Goal: Information Seeking & Learning: Learn about a topic

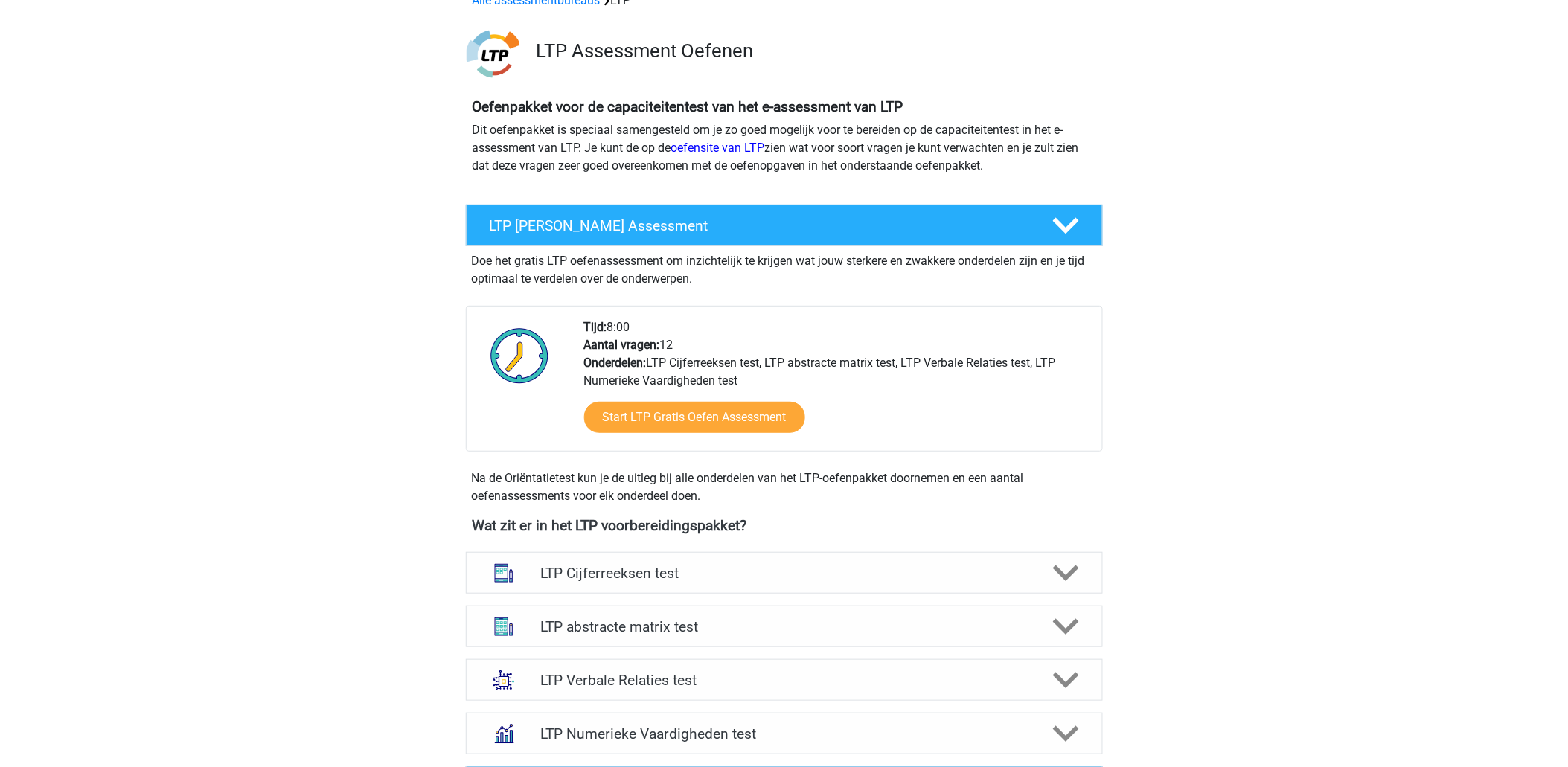
scroll to position [165, 0]
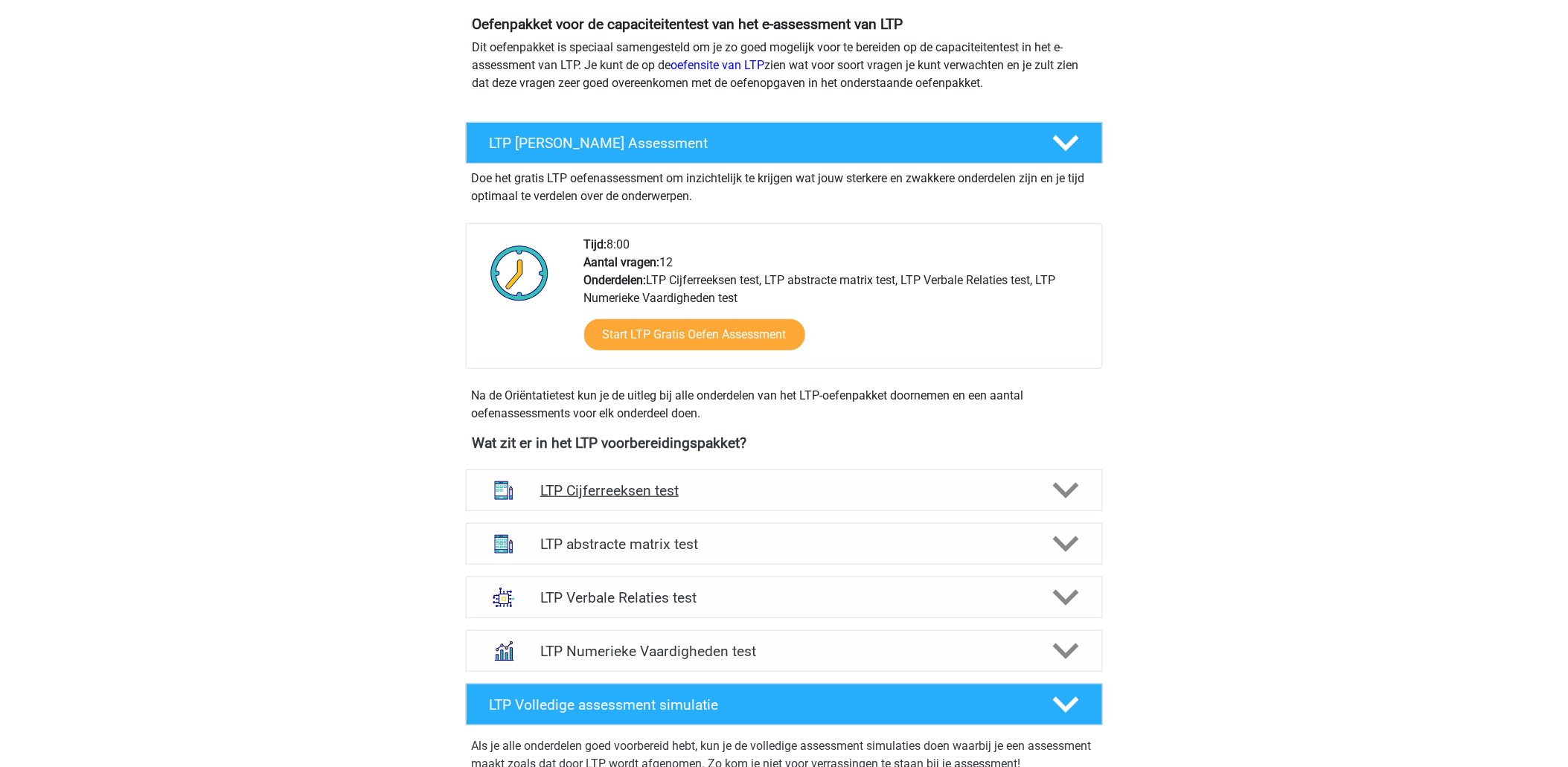
click at [653, 489] on h4 "LTP Cijferreeksen test" at bounding box center [784, 490] width 487 height 17
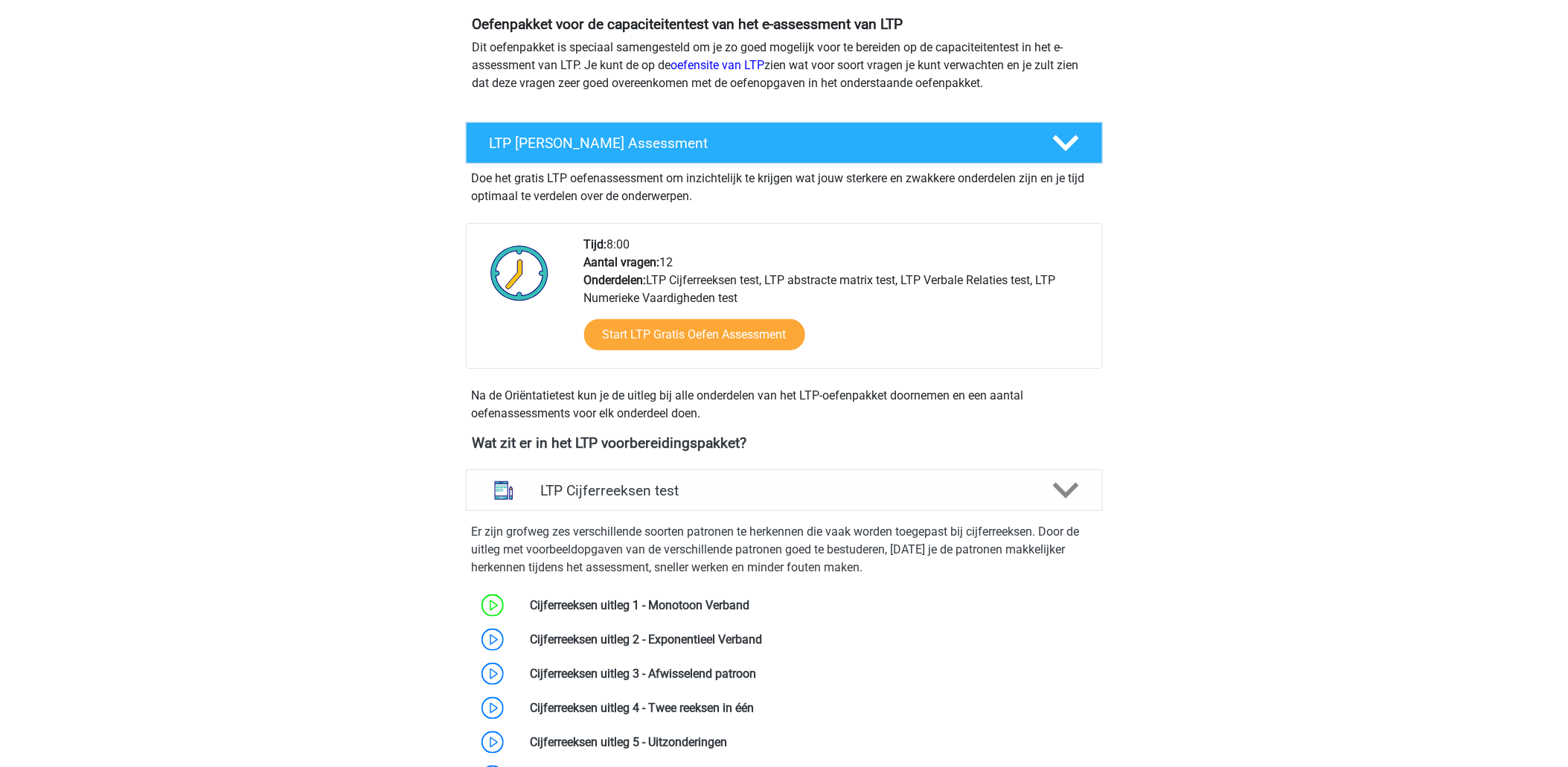
scroll to position [330, 0]
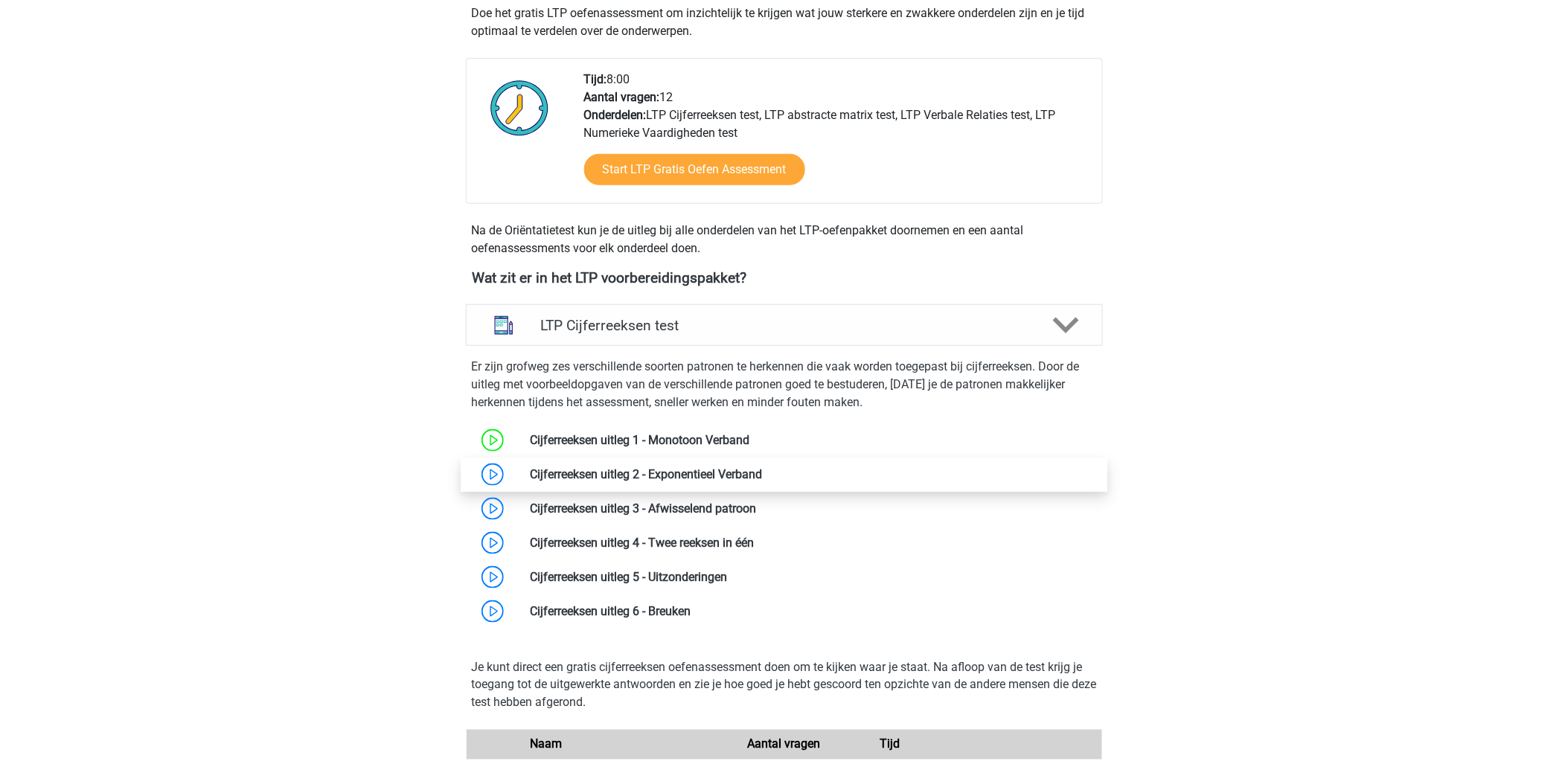
click at [763, 478] on link at bounding box center [763, 474] width 0 height 14
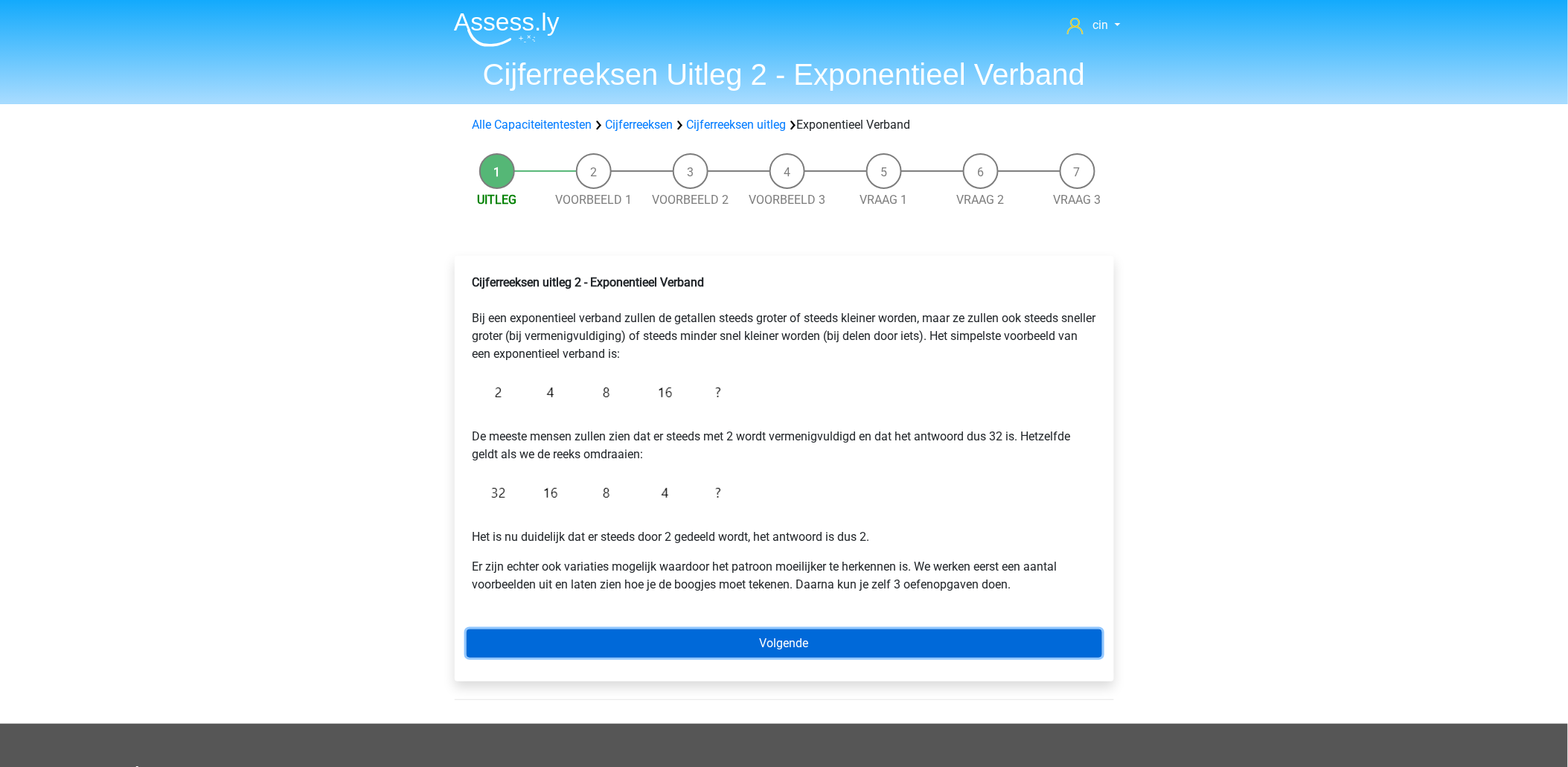
click at [660, 640] on link "Volgende" at bounding box center [784, 643] width 635 height 28
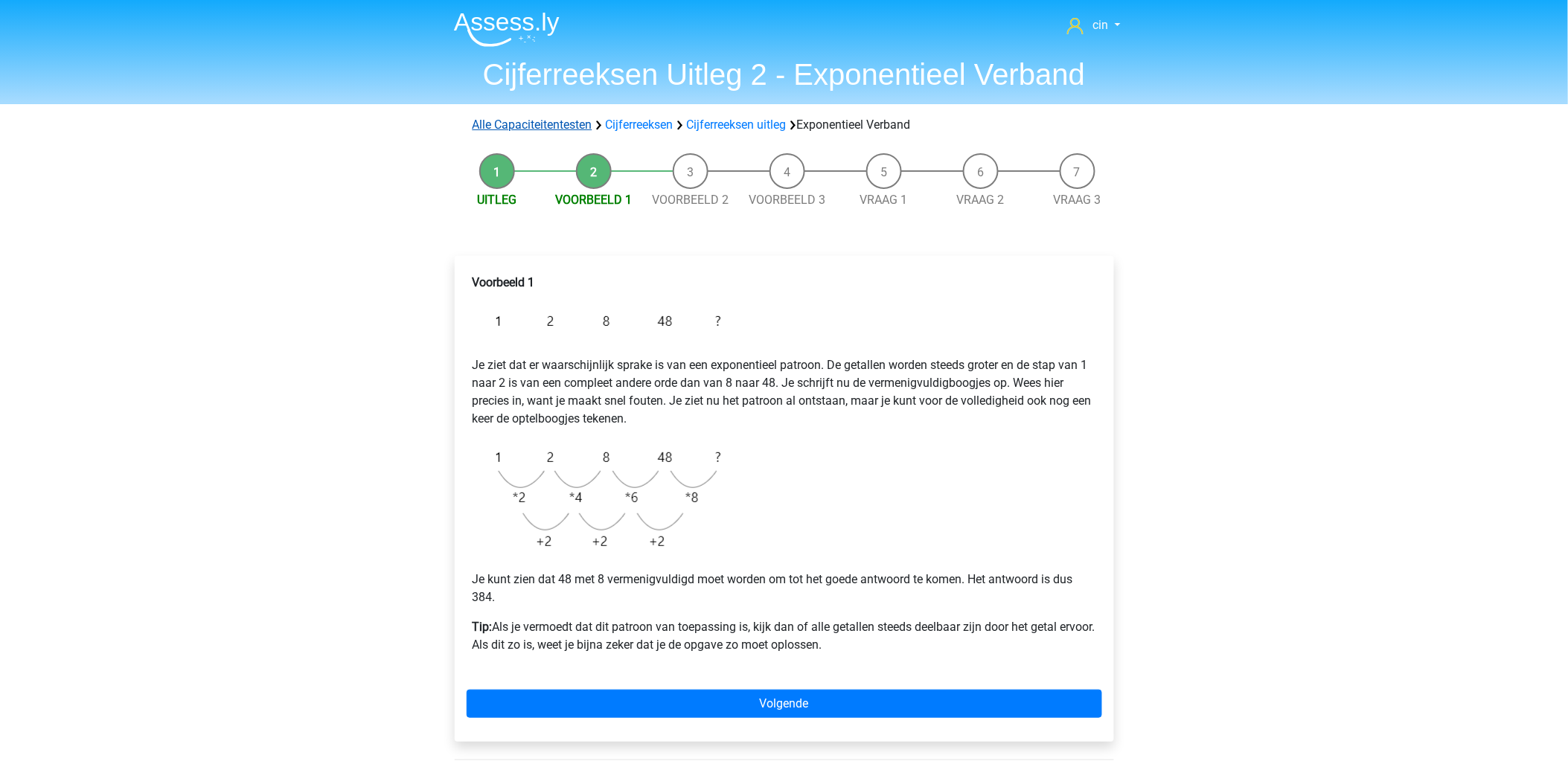
click at [503, 118] on link "Alle Capaciteitentesten" at bounding box center [531, 124] width 119 height 14
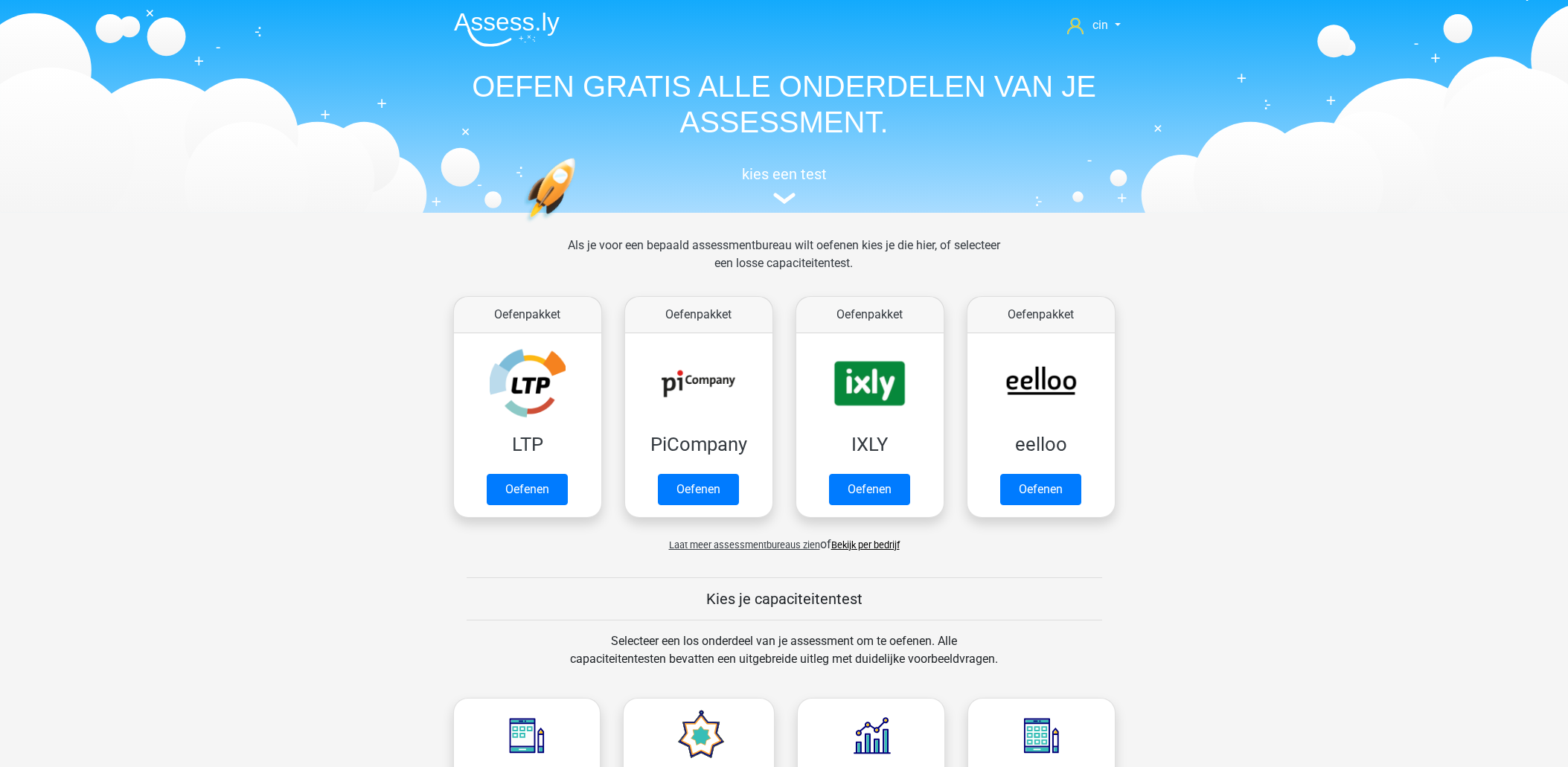
scroll to position [633, 0]
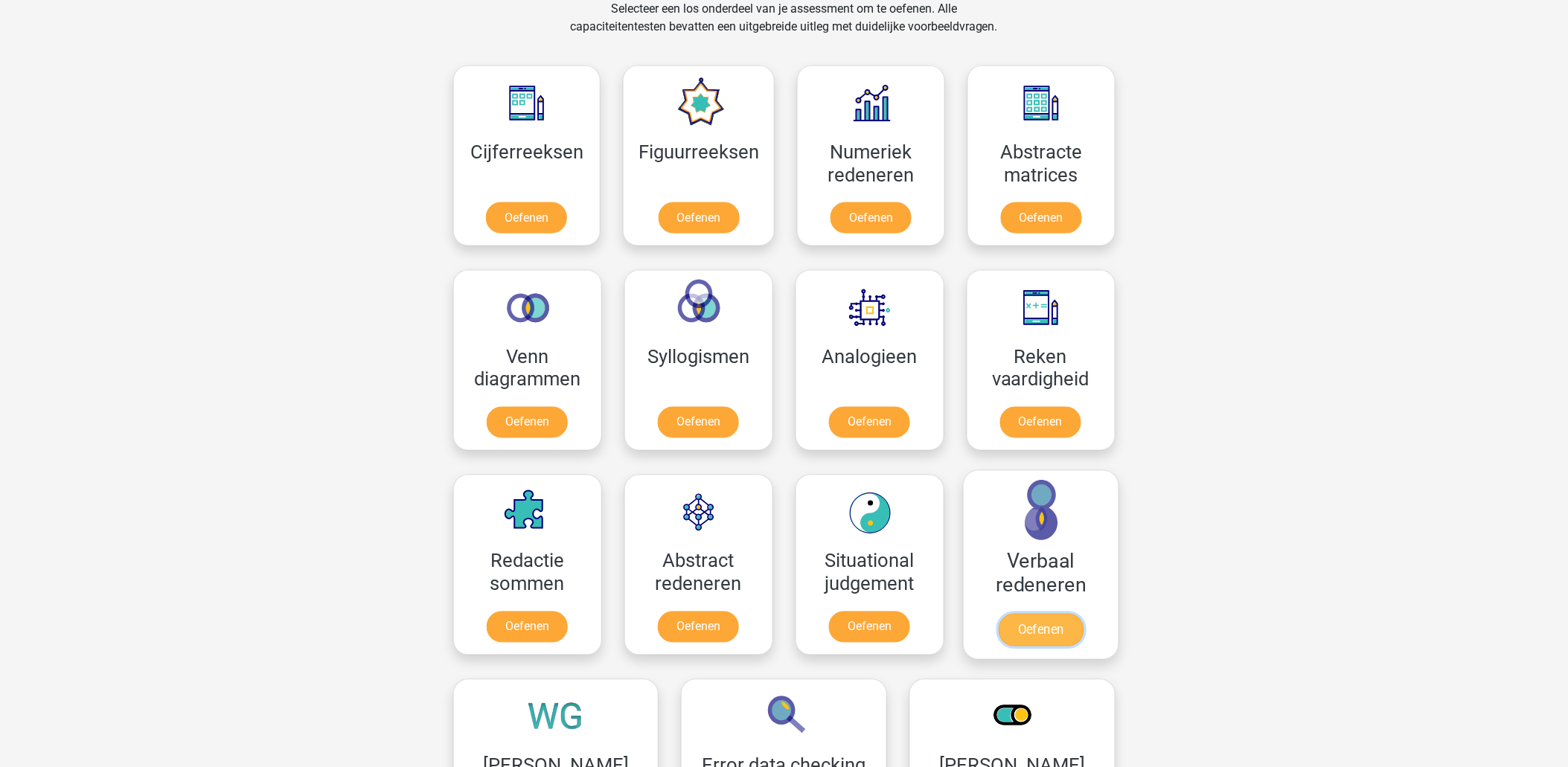
click at [1060, 614] on link "Oefenen" at bounding box center [1040, 630] width 85 height 33
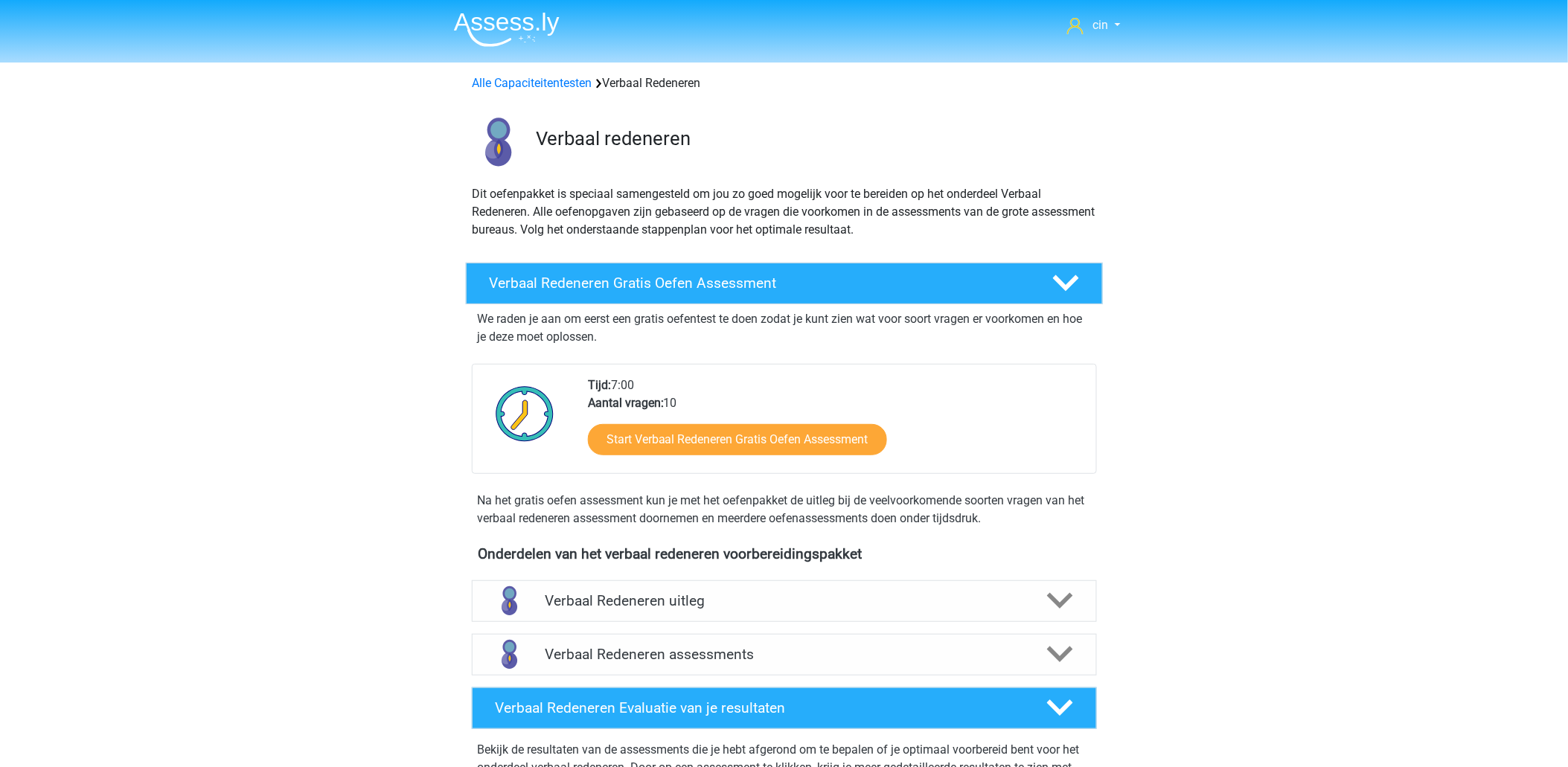
scroll to position [165, 0]
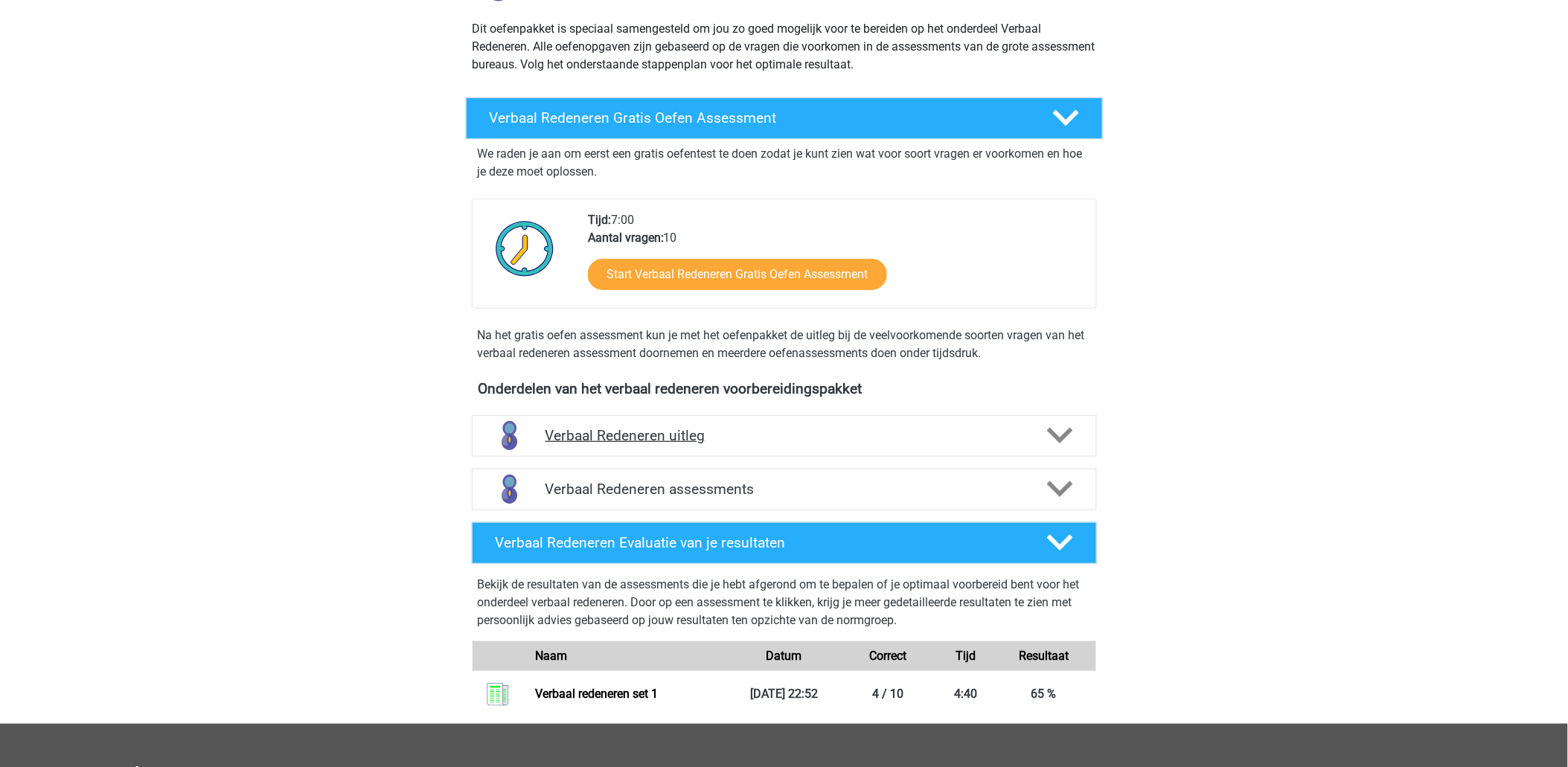
click at [592, 444] on div "Verbaal Redeneren uitleg" at bounding box center [784, 436] width 625 height 42
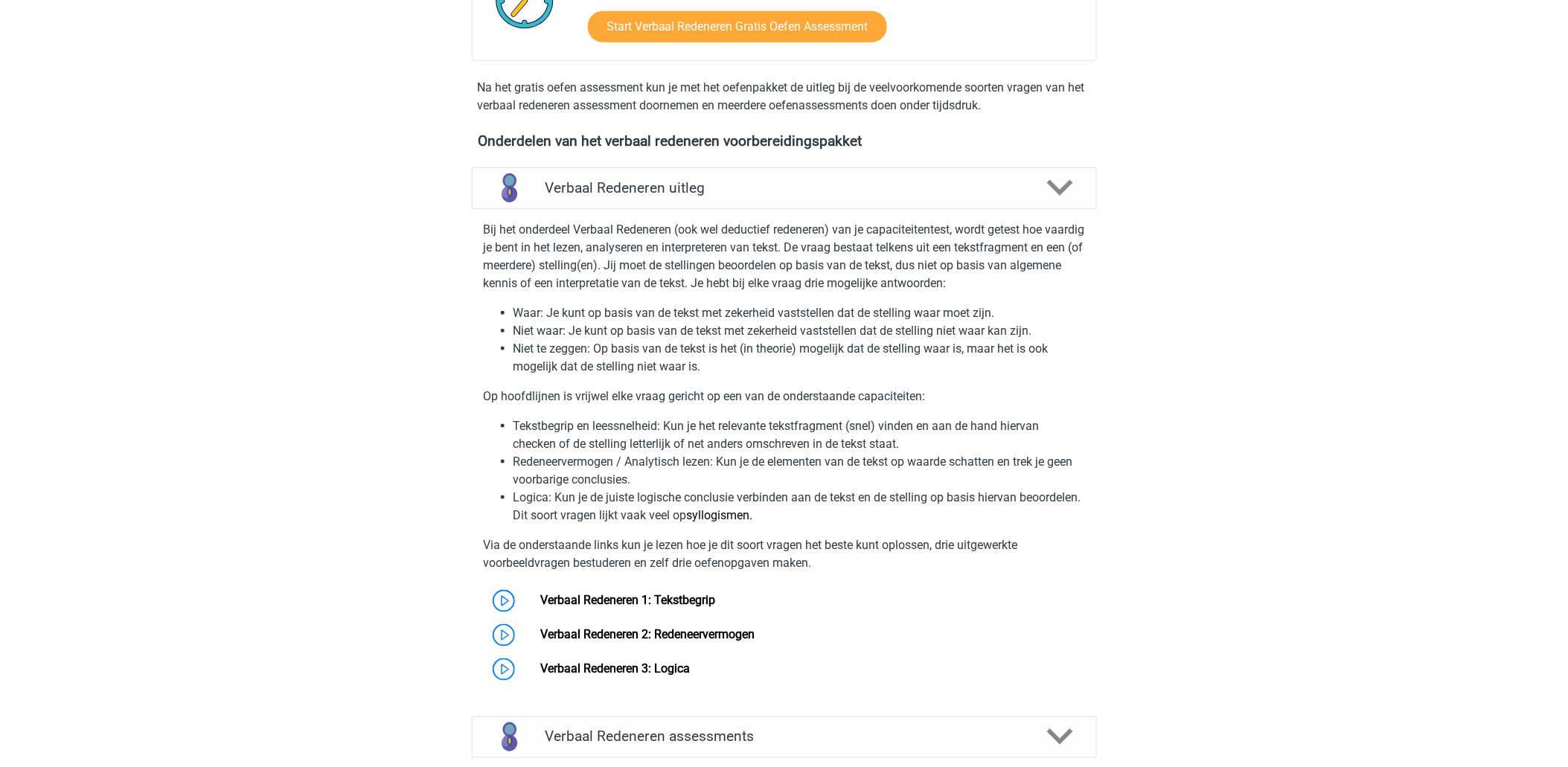
scroll to position [661, 0]
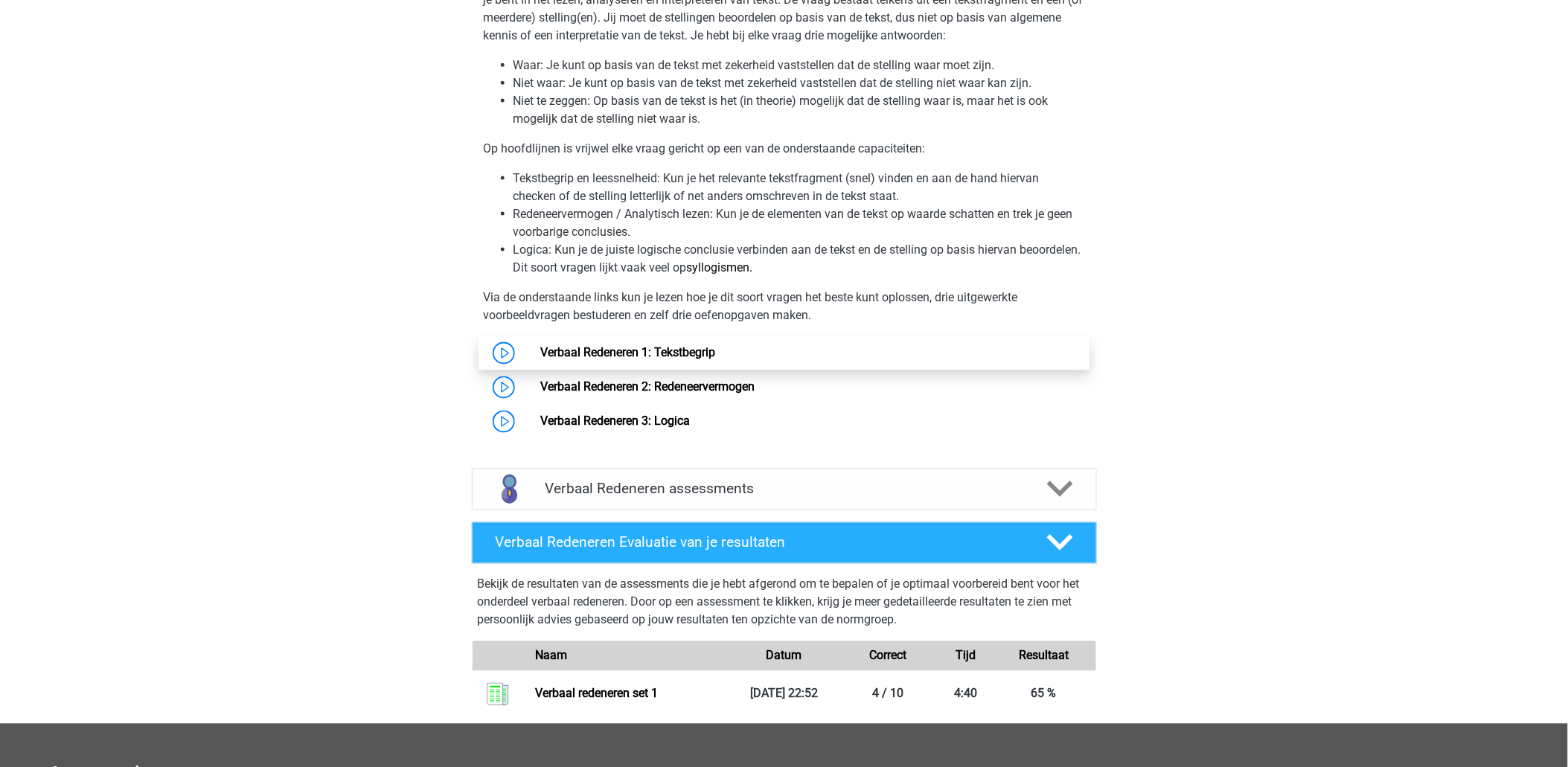
click at [667, 360] on link "Verbaal Redeneren 1: Tekstbegrip" at bounding box center [628, 353] width 175 height 14
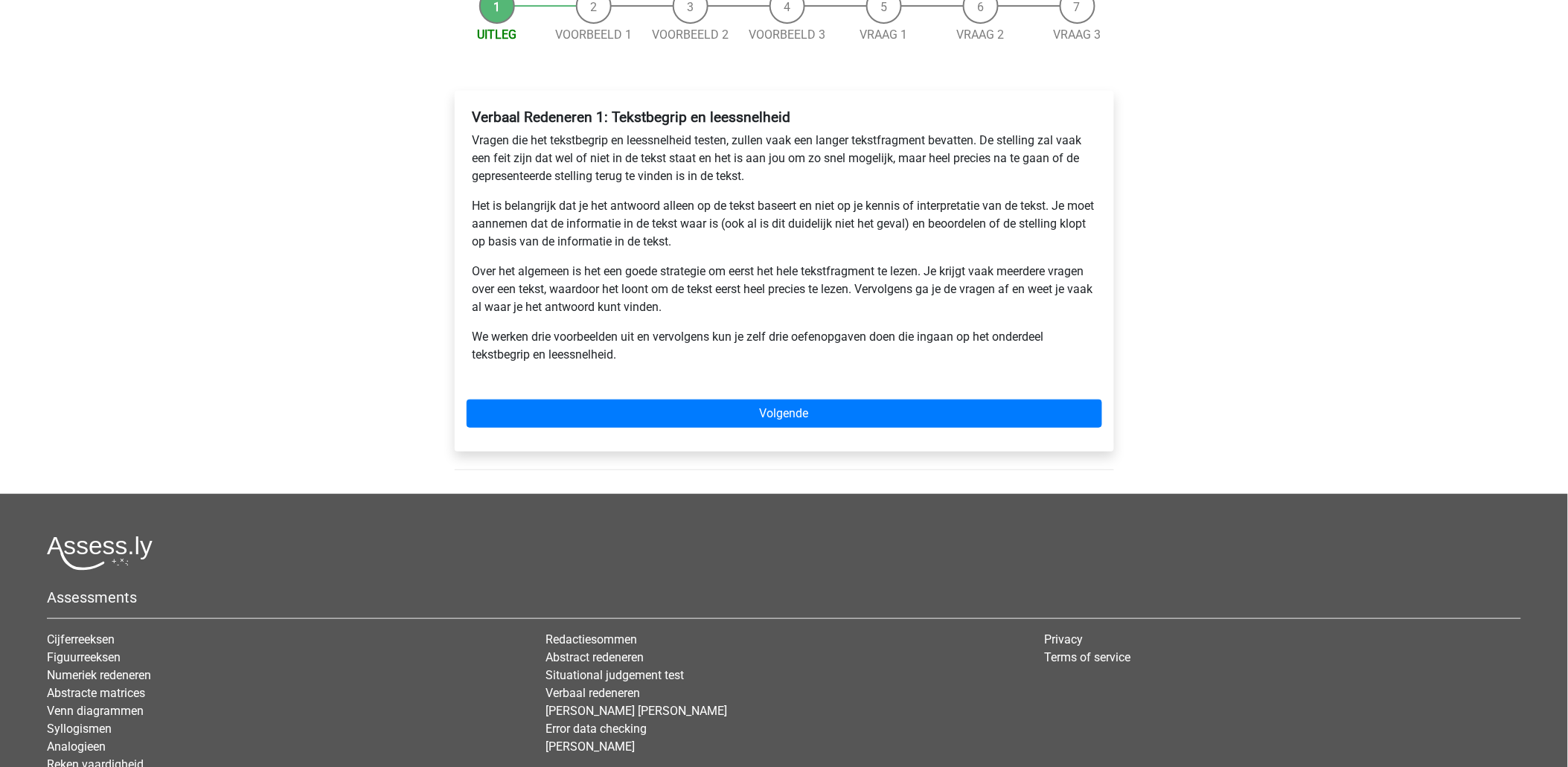
scroll to position [248, 0]
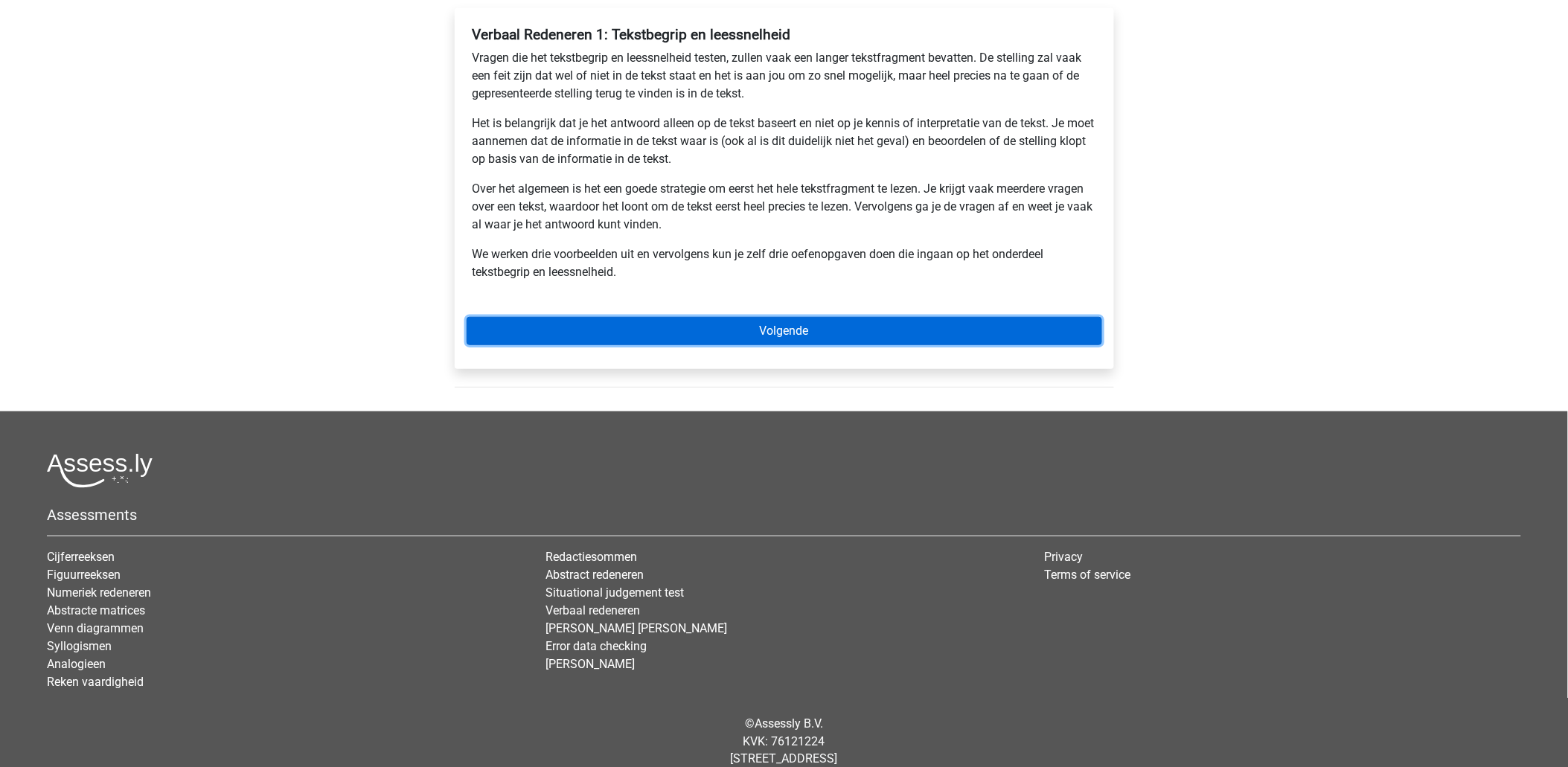
click at [742, 339] on link "Volgende" at bounding box center [784, 331] width 635 height 28
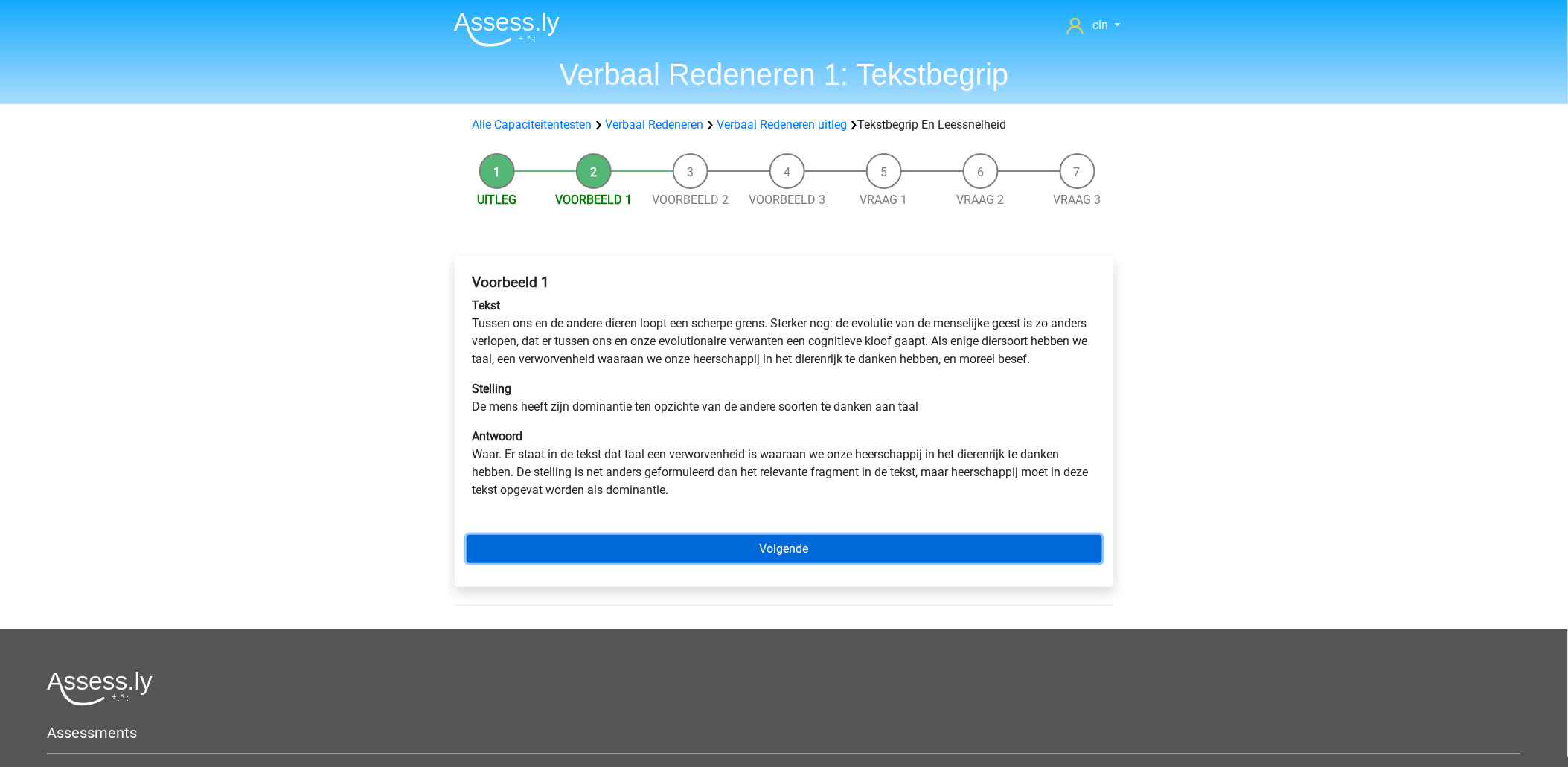
click at [769, 541] on link "Volgende" at bounding box center [784, 549] width 635 height 28
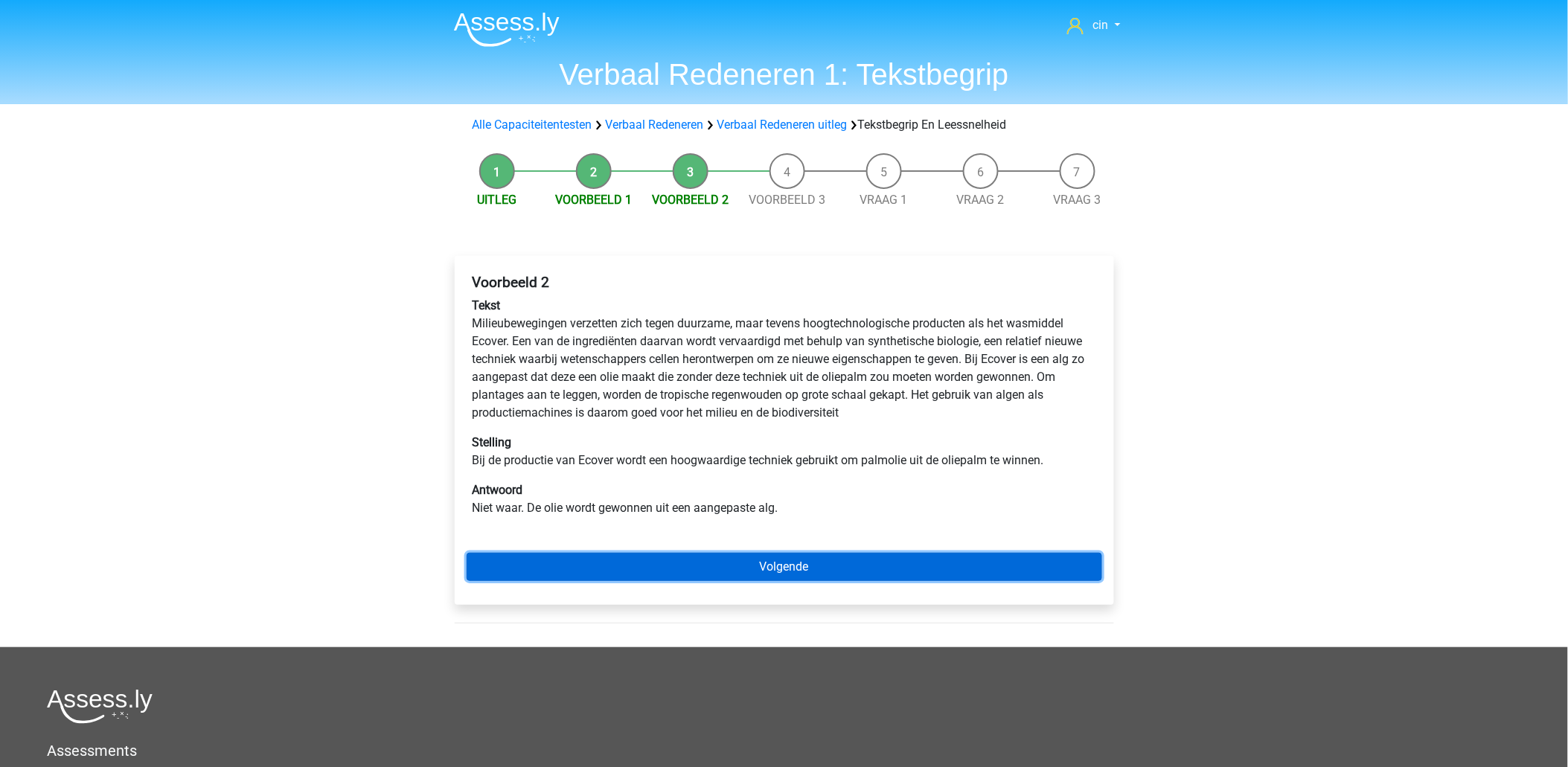
click at [779, 564] on link "Volgende" at bounding box center [784, 567] width 635 height 28
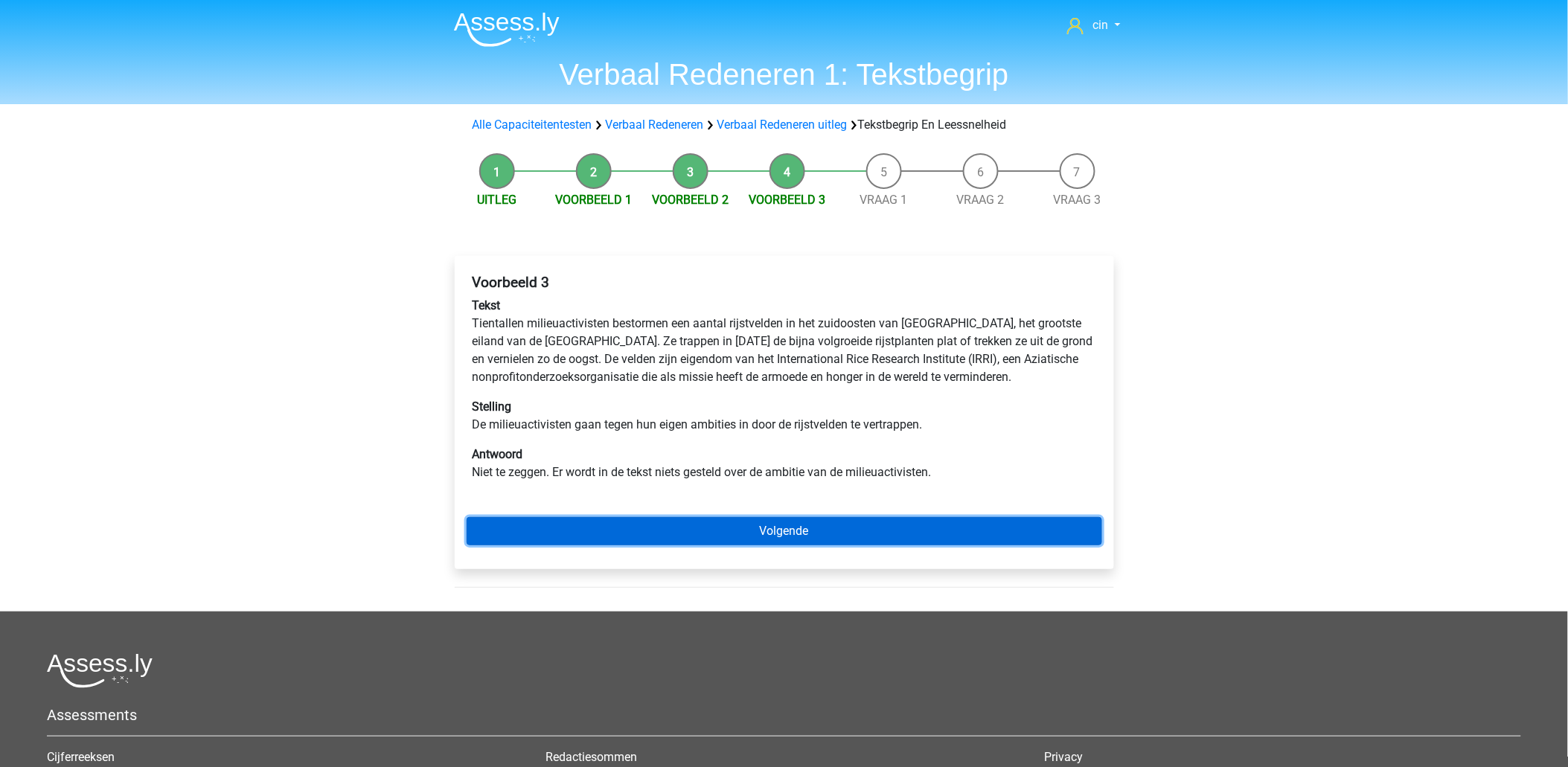
click at [786, 535] on link "Volgende" at bounding box center [784, 531] width 635 height 28
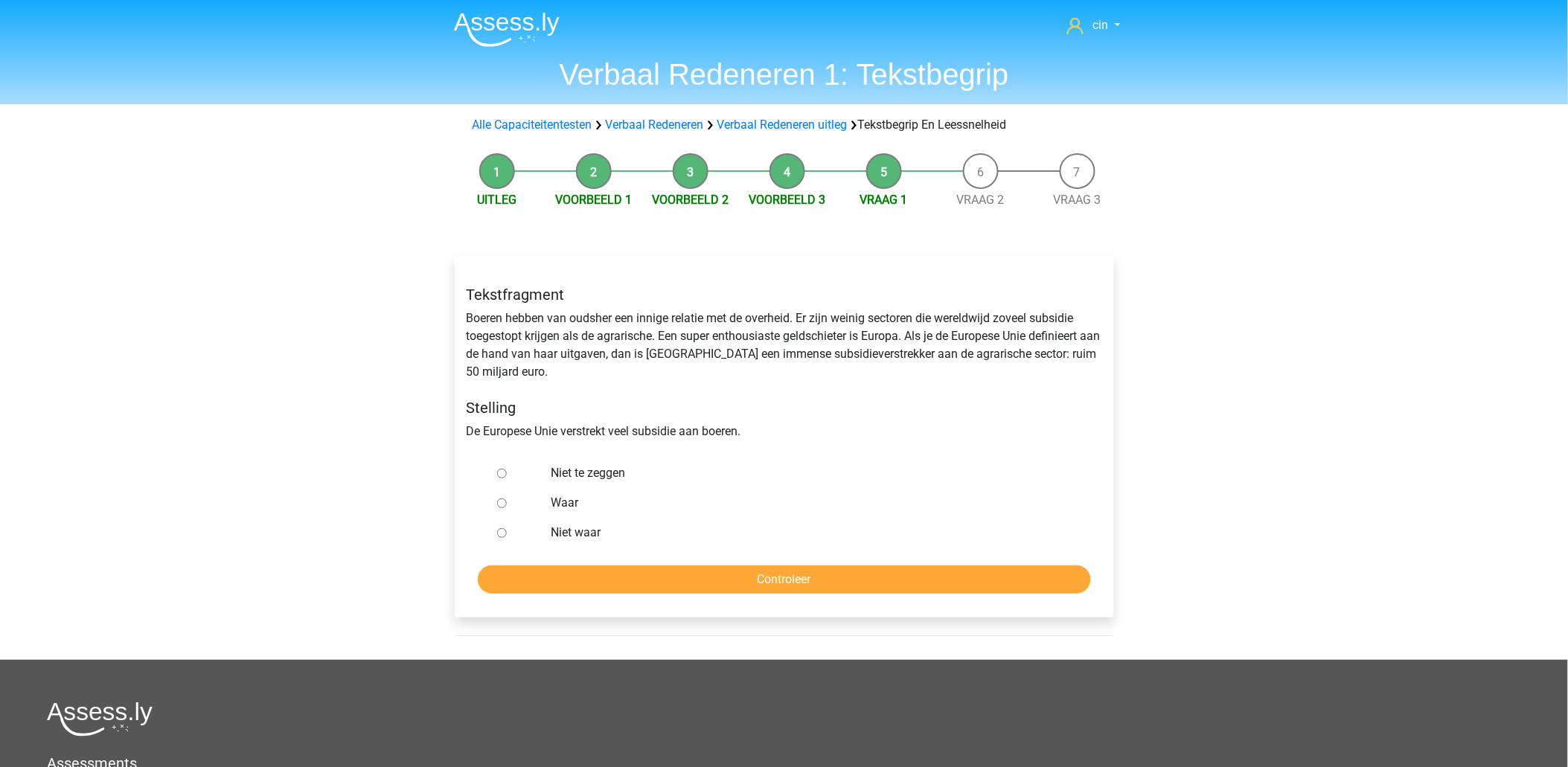
click at [497, 503] on input "Waar" at bounding box center [502, 503] width 10 height 10
radio input "true"
click at [744, 575] on input "Controleer" at bounding box center [784, 579] width 613 height 28
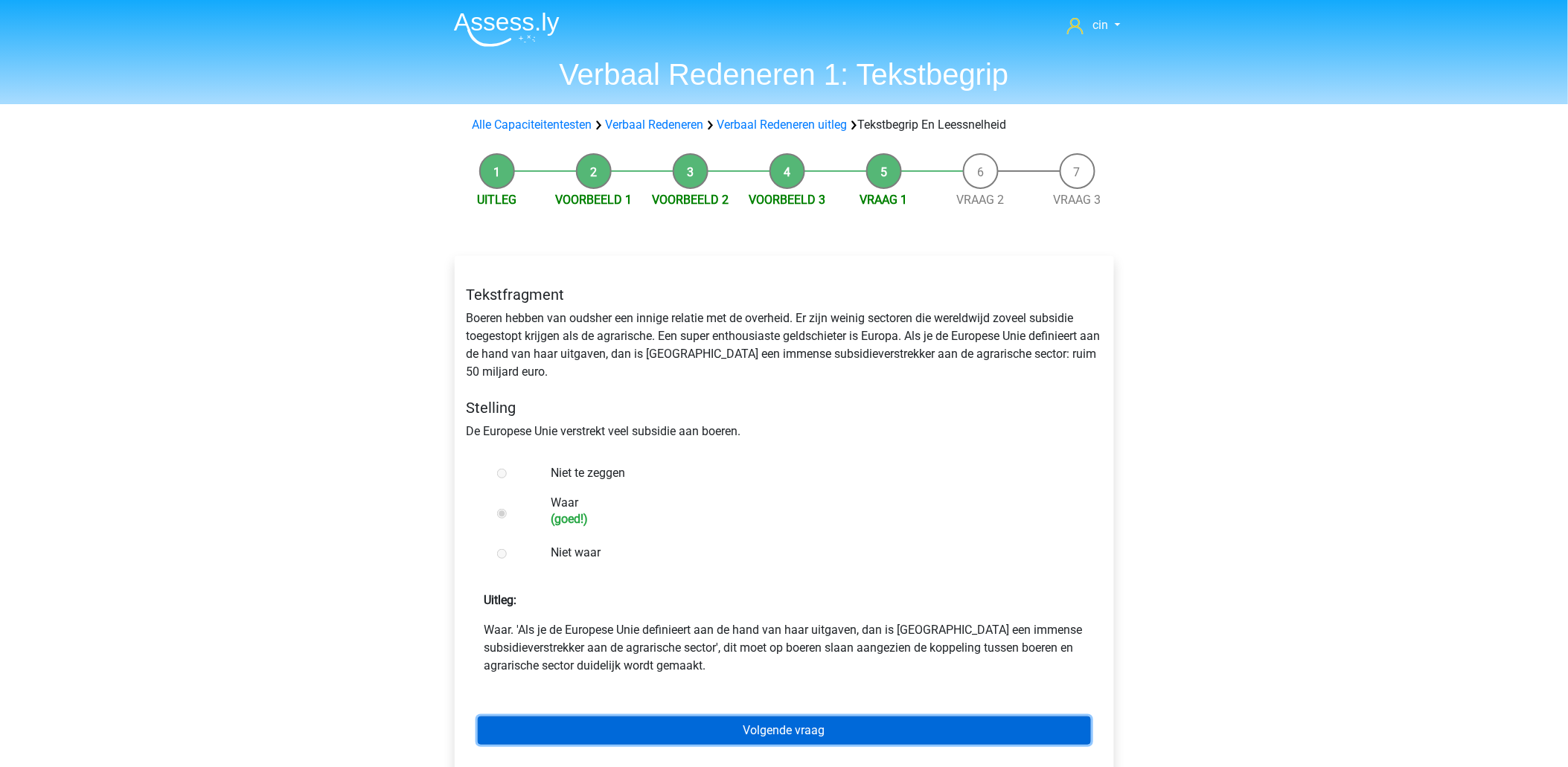
click at [840, 726] on link "Volgende vraag" at bounding box center [784, 731] width 613 height 28
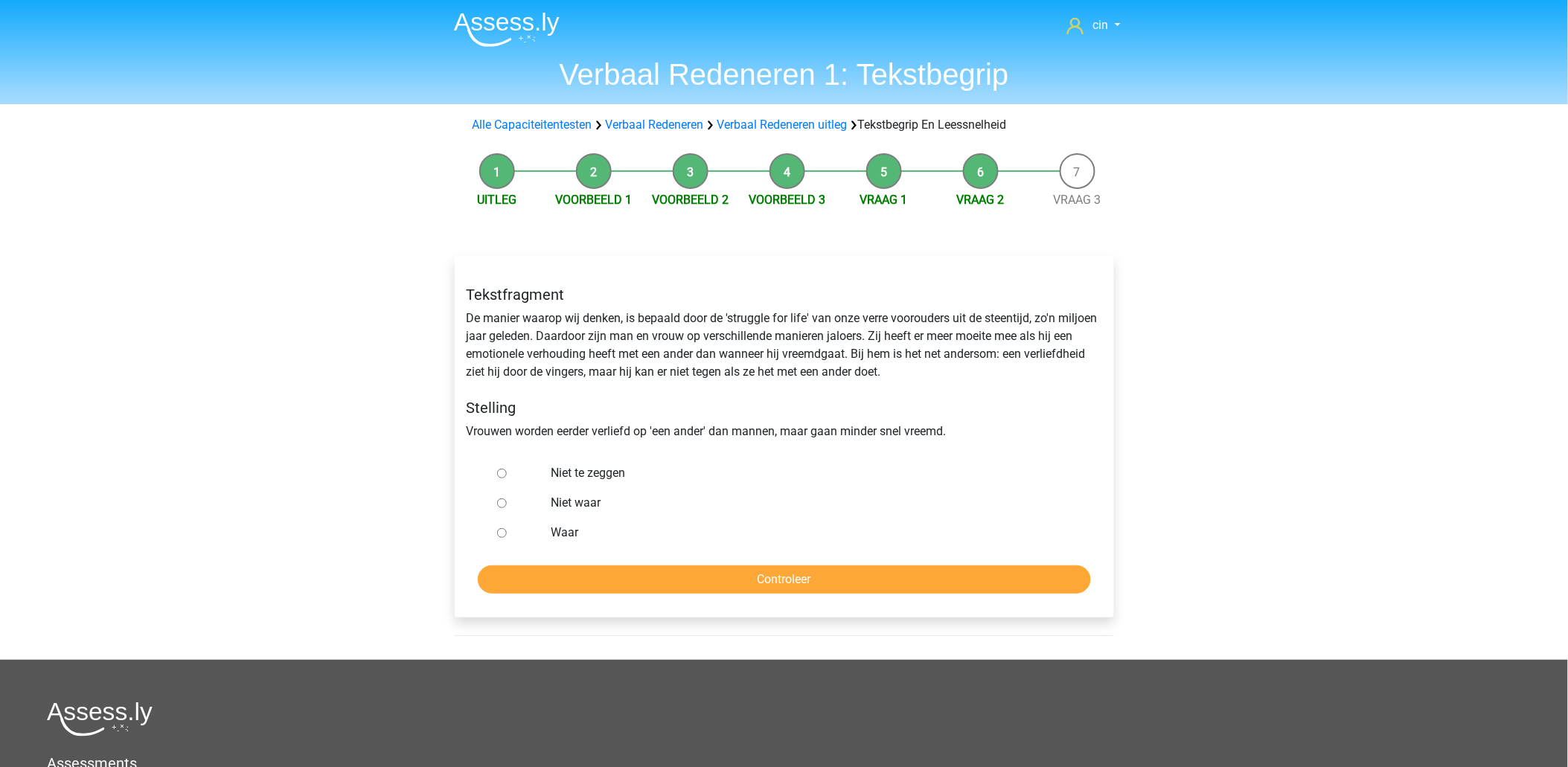
click at [588, 473] on label "Niet te zeggen" at bounding box center [807, 473] width 515 height 18
click at [507, 473] on input "Niet te zeggen" at bounding box center [502, 474] width 10 height 10
radio input "true"
click at [686, 587] on input "Controleer" at bounding box center [784, 579] width 613 height 28
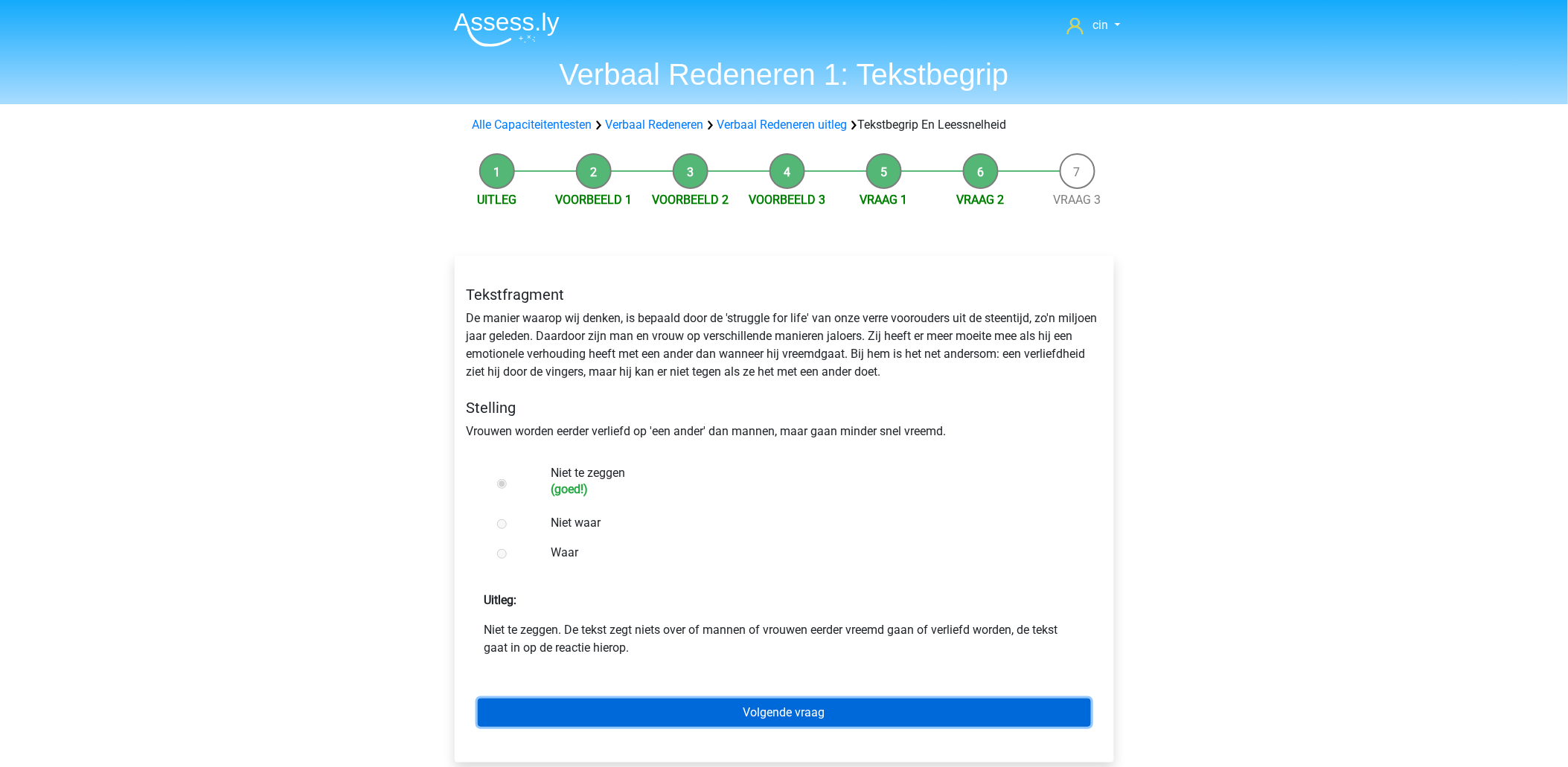
click at [783, 717] on link "Volgende vraag" at bounding box center [784, 713] width 613 height 28
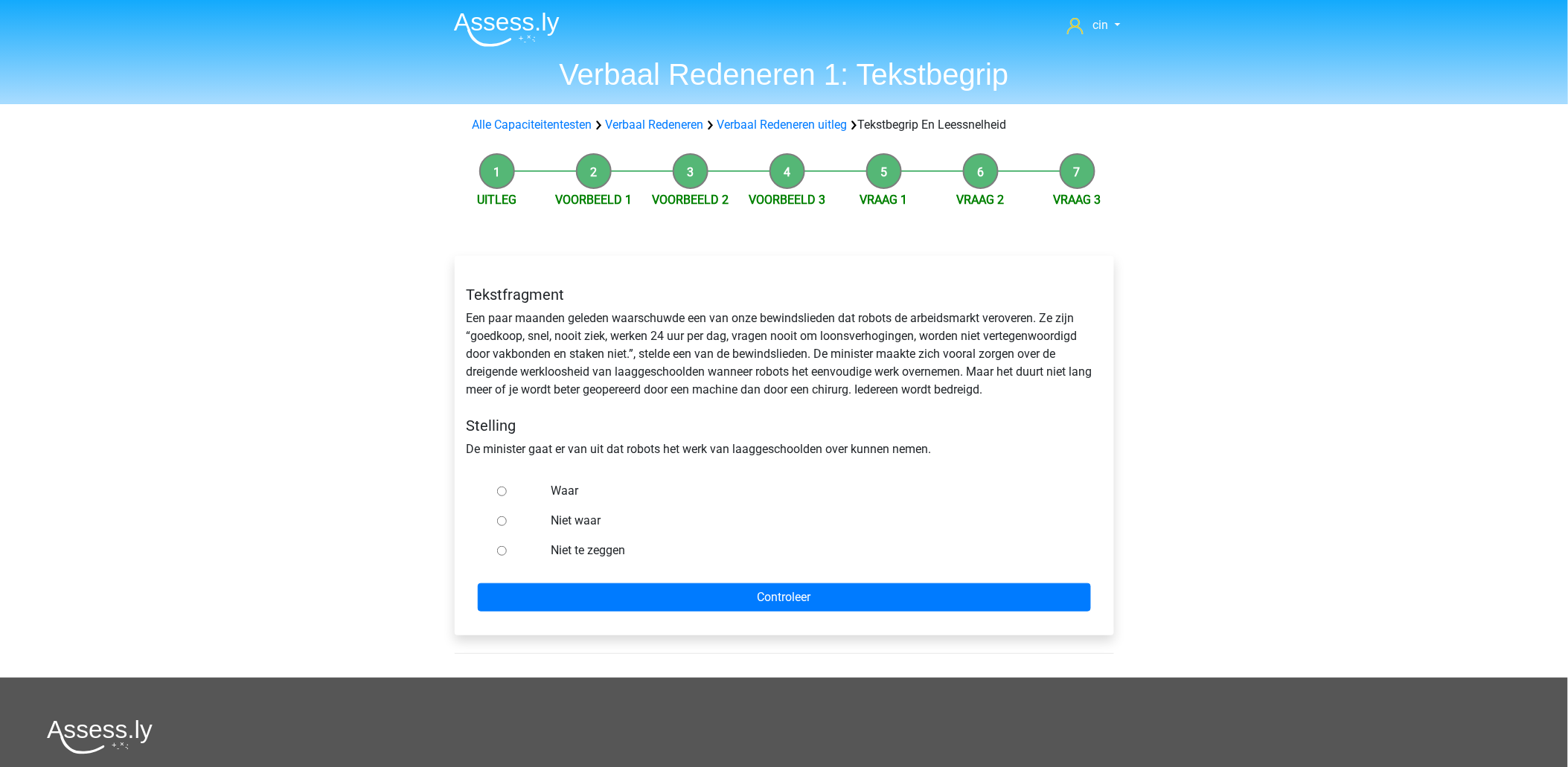
click at [499, 492] on input "Waar" at bounding box center [502, 492] width 10 height 10
radio input "true"
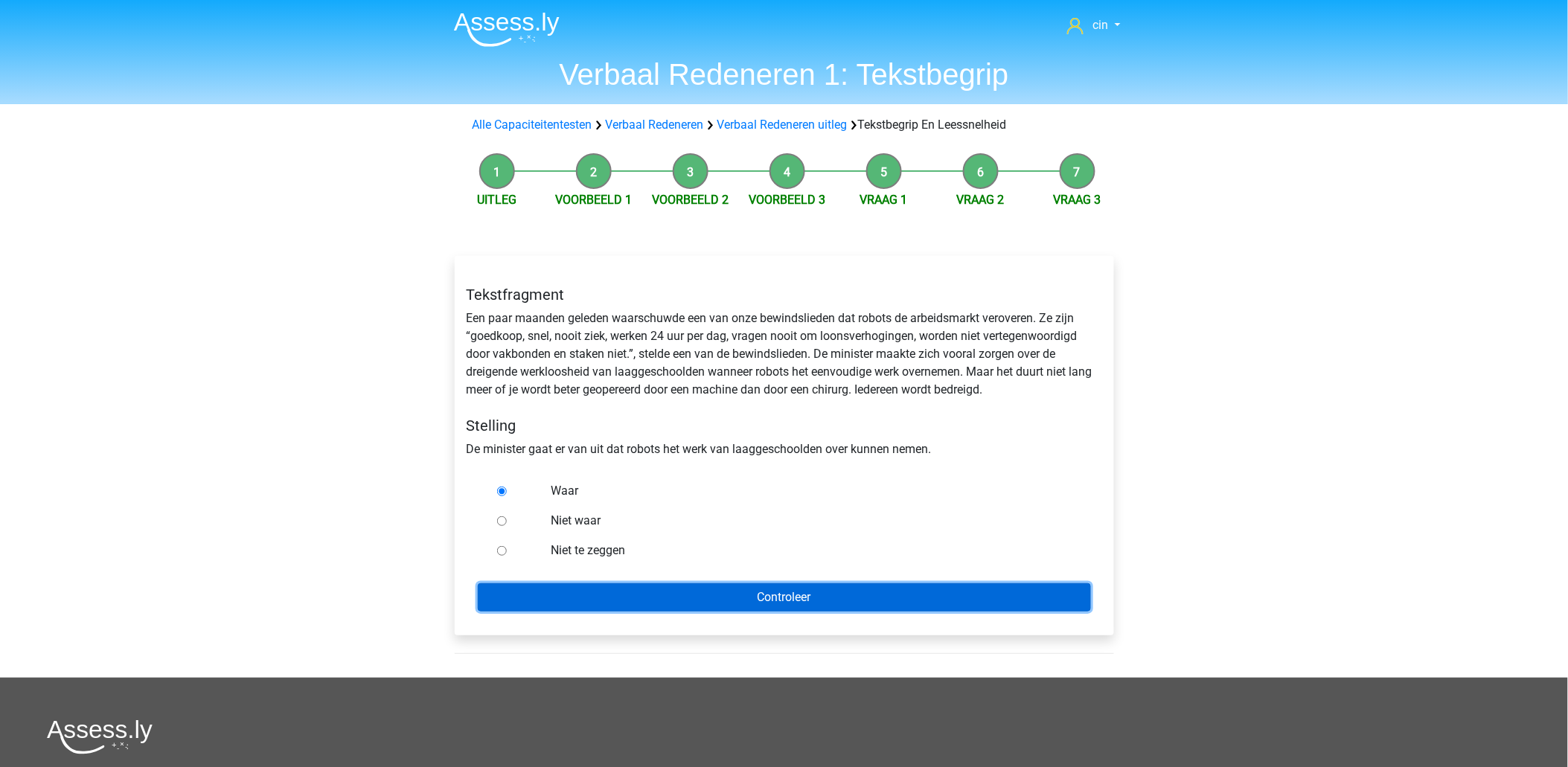
click at [541, 606] on input "Controleer" at bounding box center [784, 597] width 613 height 28
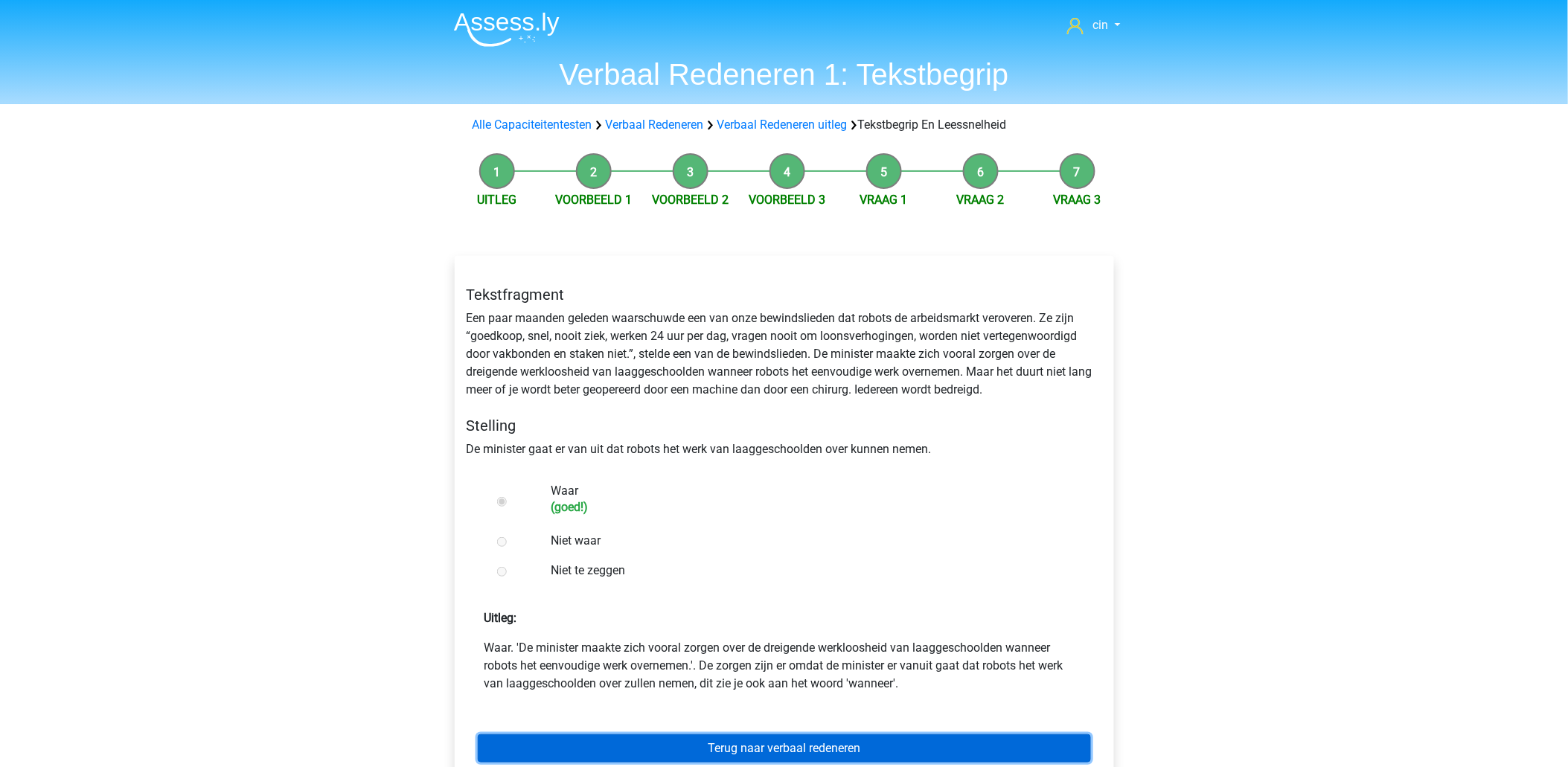
click at [725, 748] on link "Terug naar verbaal redeneren" at bounding box center [784, 748] width 613 height 28
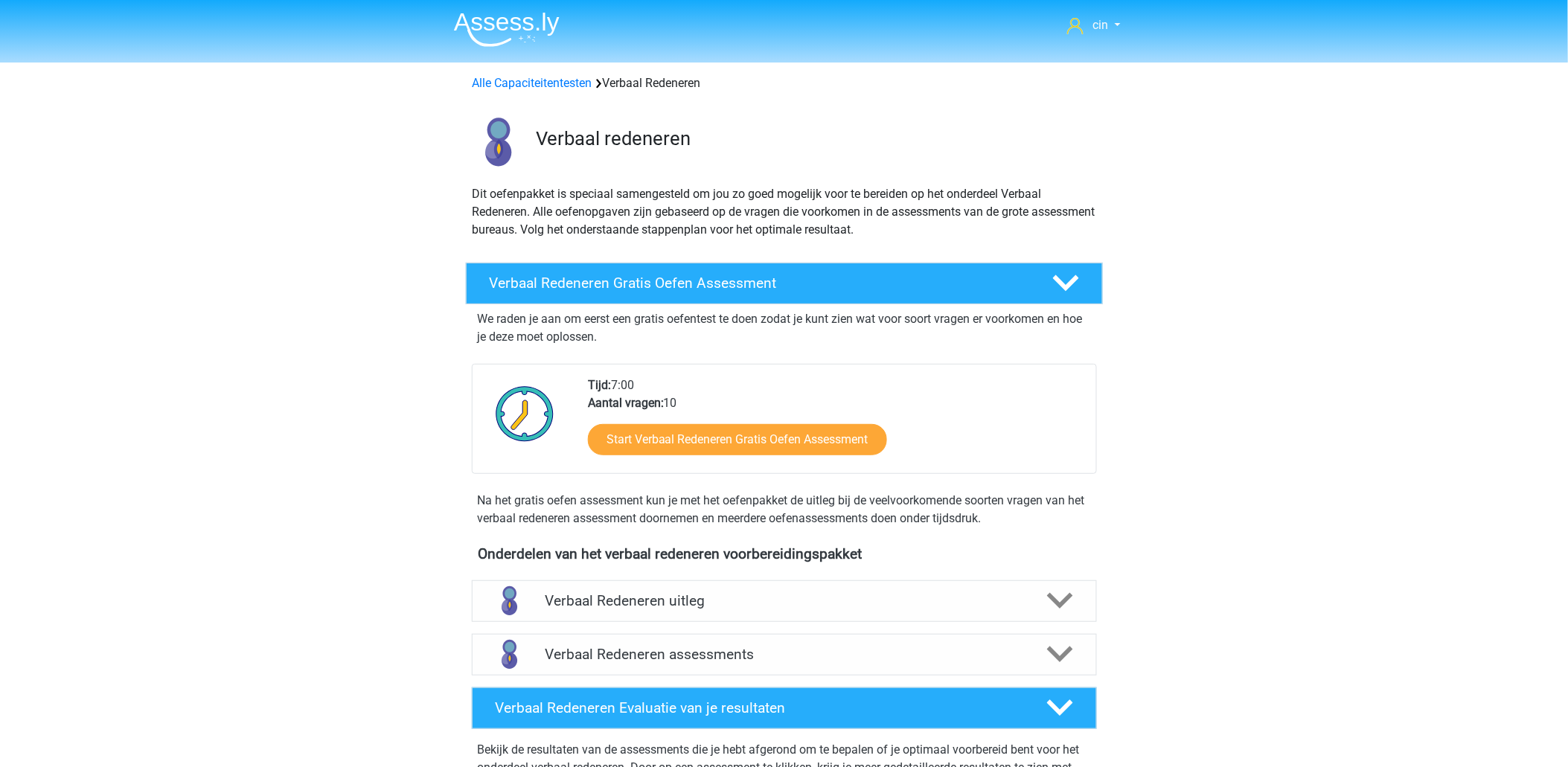
scroll to position [330, 0]
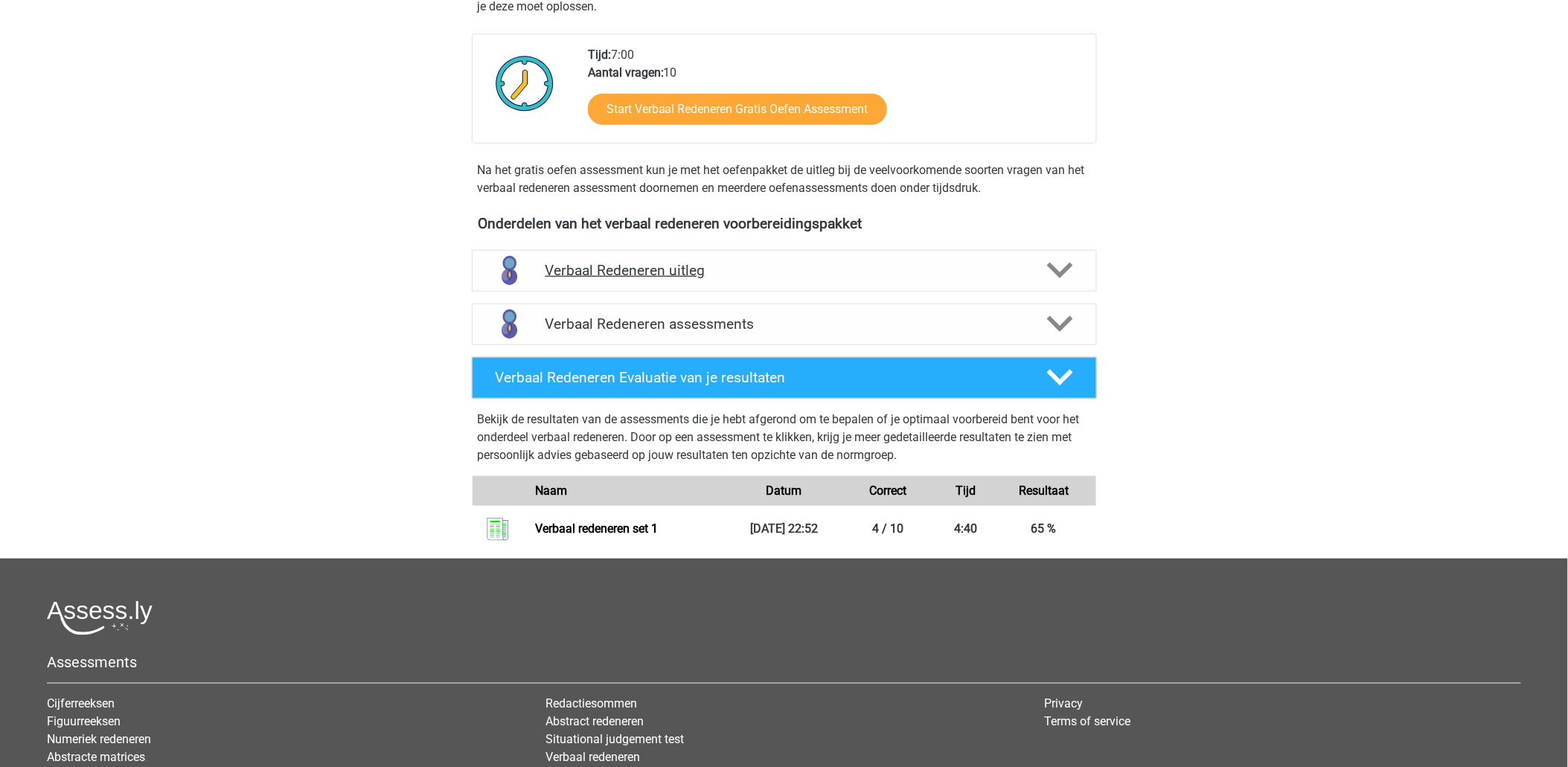
click at [1068, 272] on icon at bounding box center [1060, 270] width 26 height 26
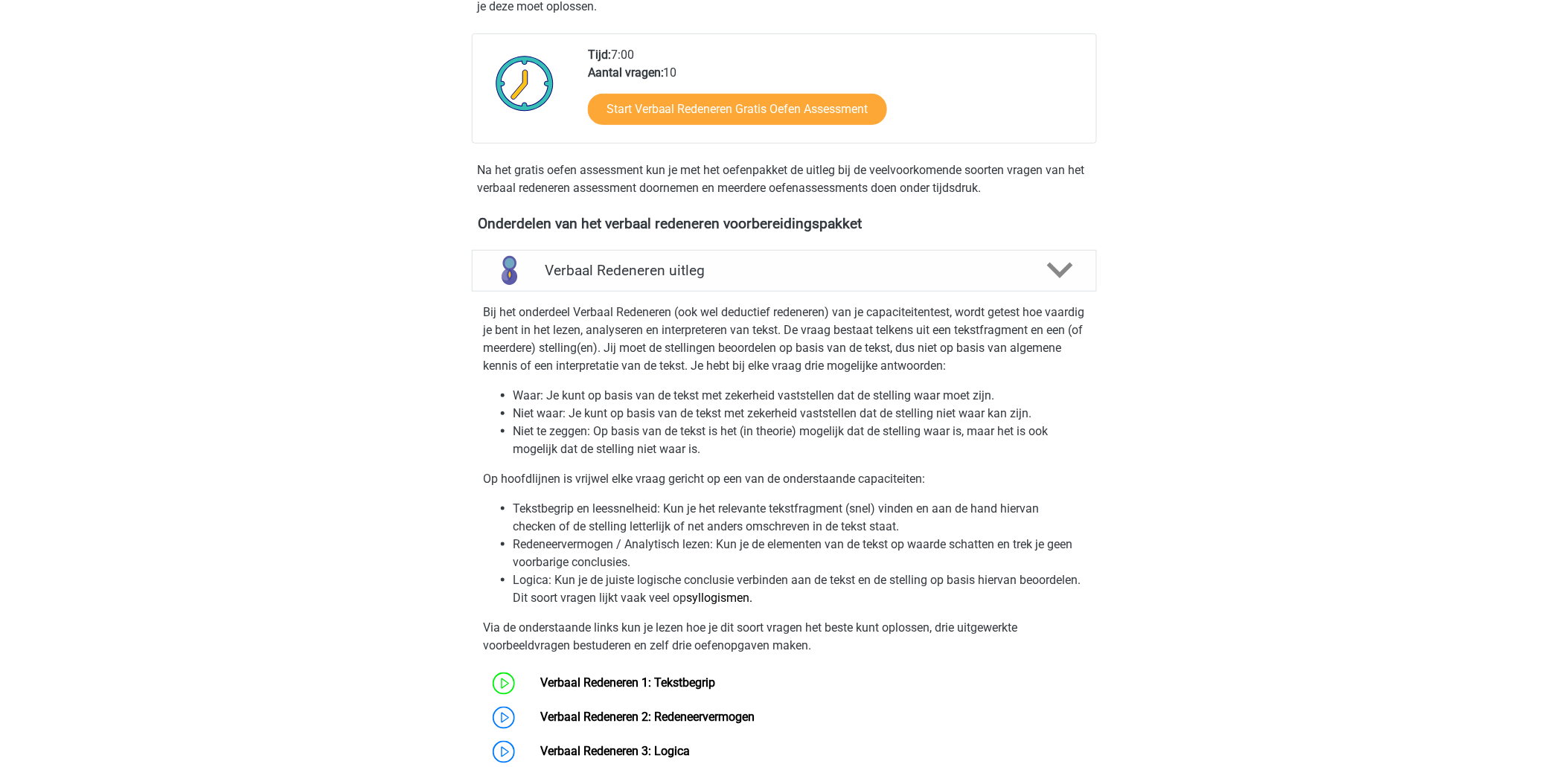
scroll to position [413, 0]
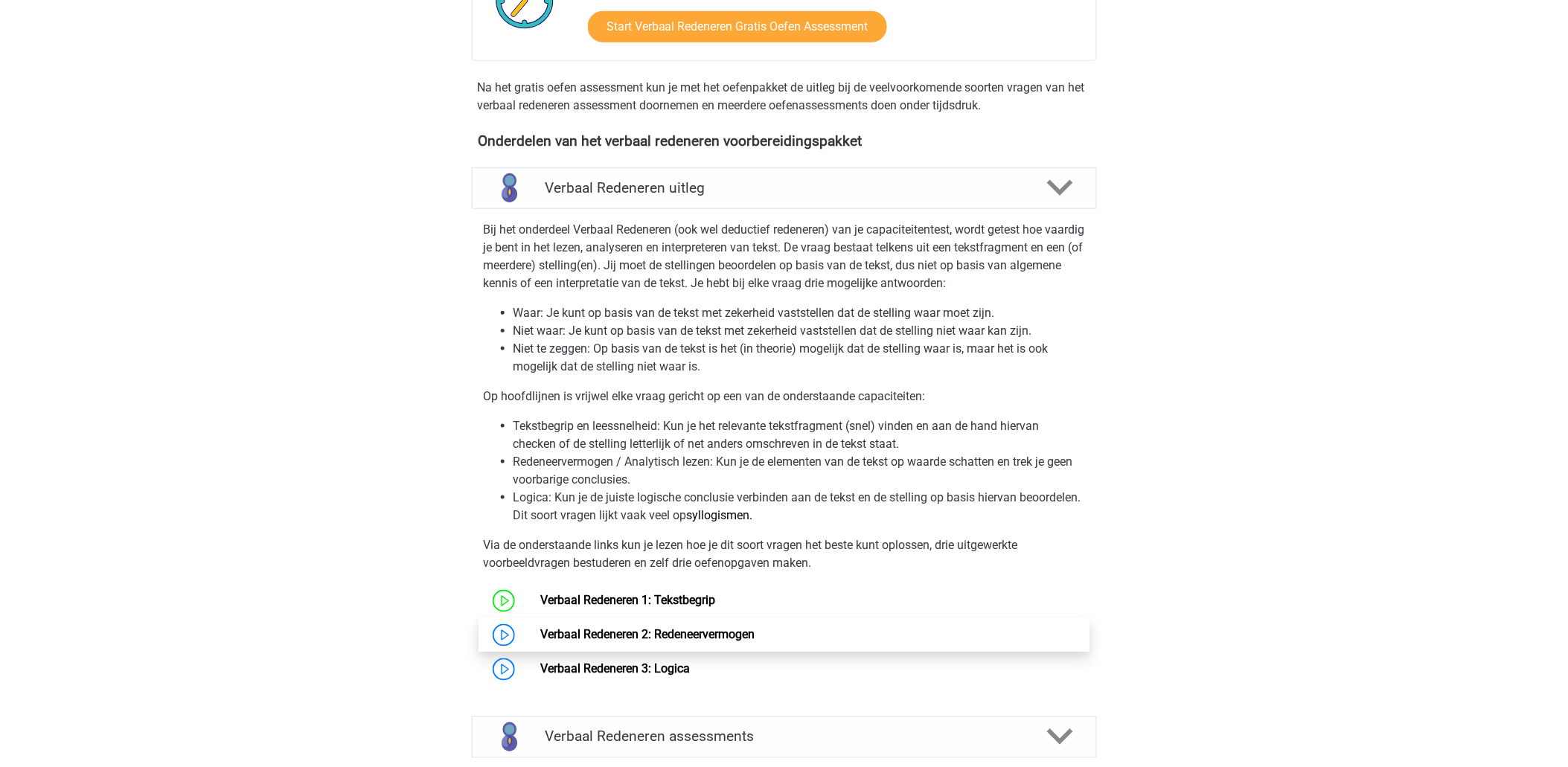
click at [624, 634] on link "Verbaal Redeneren 2: Redeneervermogen" at bounding box center [648, 634] width 214 height 14
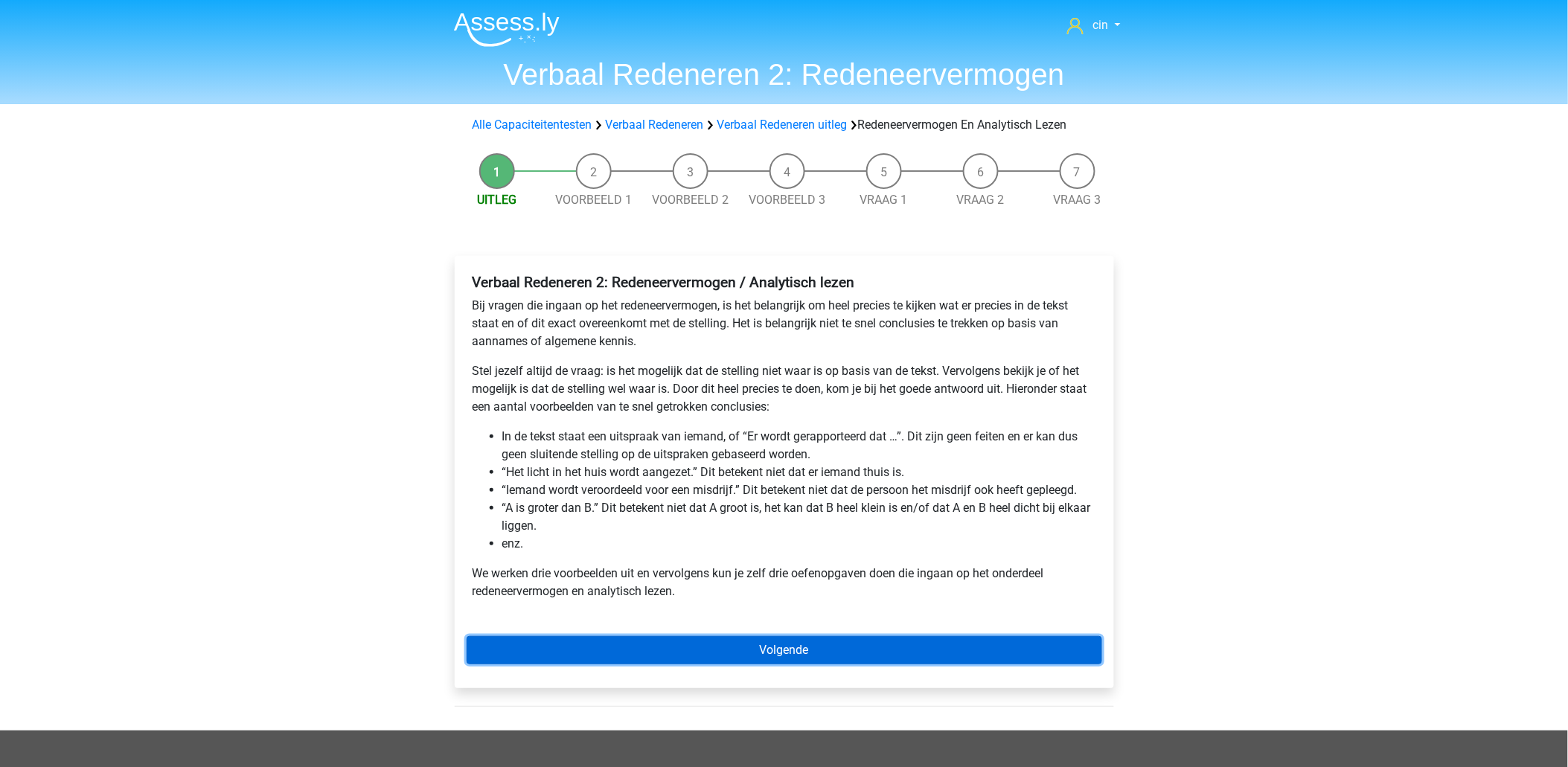
click at [770, 656] on link "Volgende" at bounding box center [784, 650] width 635 height 28
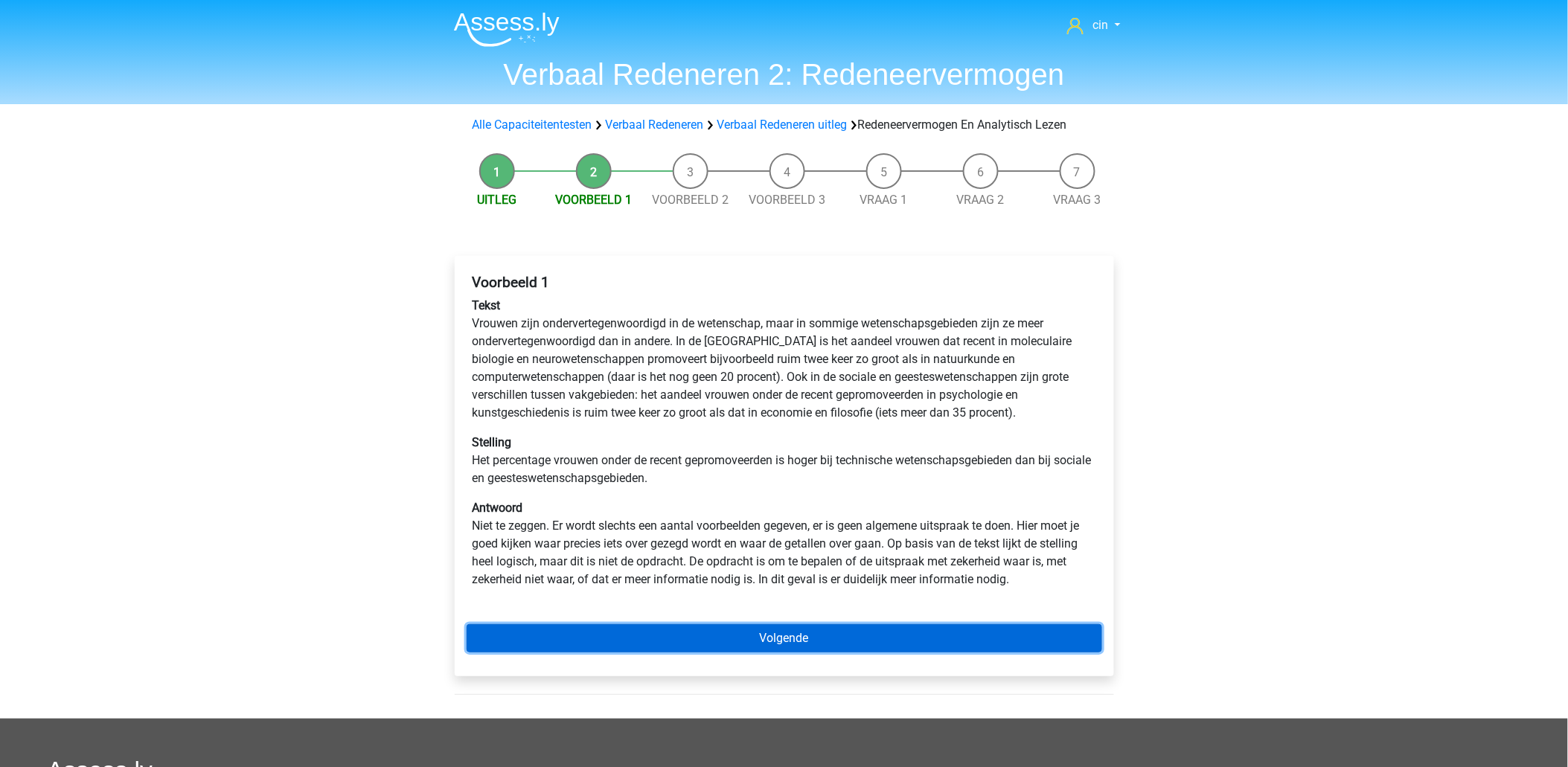
click at [681, 637] on link "Volgende" at bounding box center [784, 638] width 635 height 28
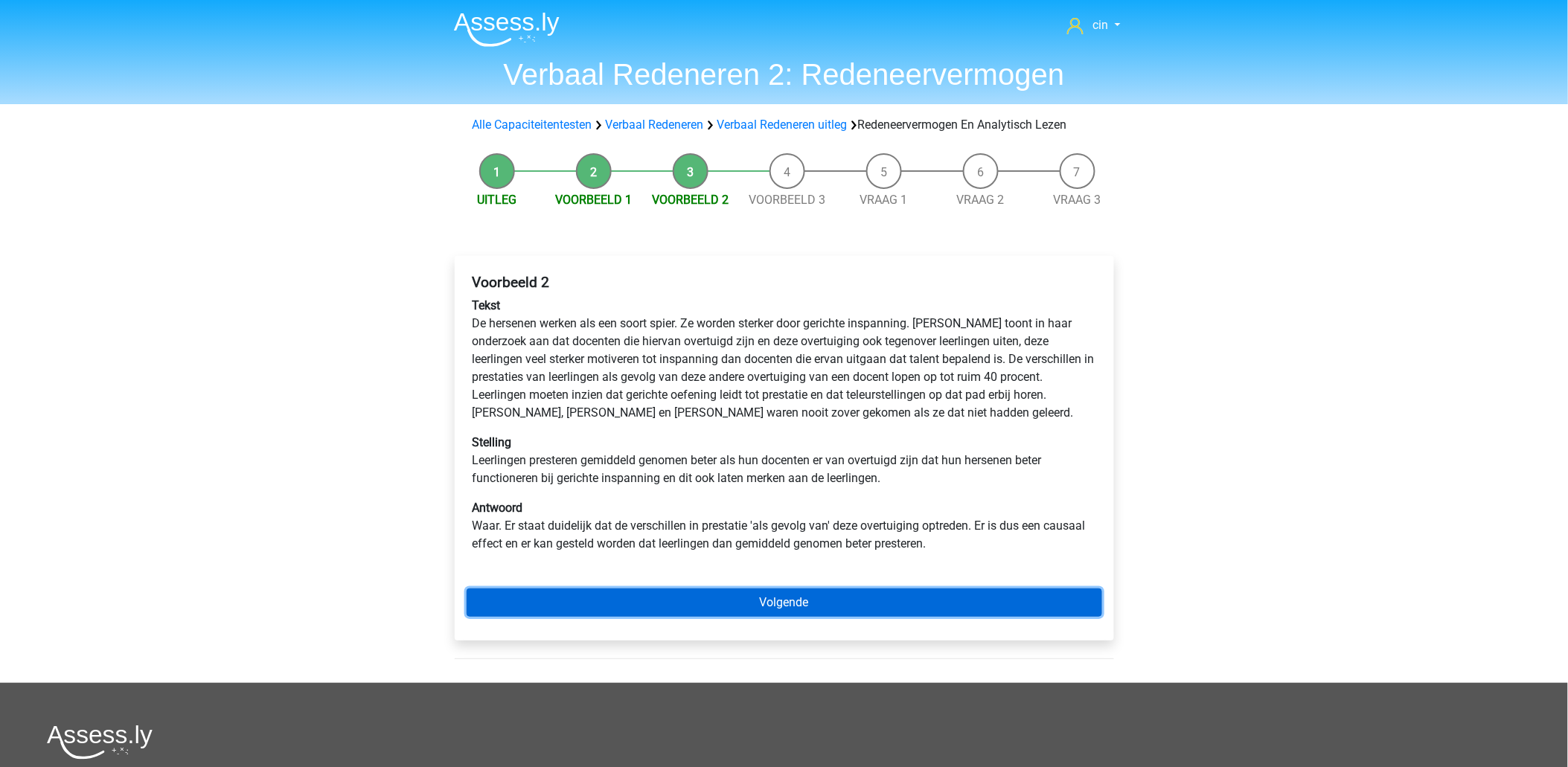
click at [700, 607] on link "Volgende" at bounding box center [784, 602] width 635 height 28
